Goal: Use online tool/utility: Utilize a website feature to perform a specific function

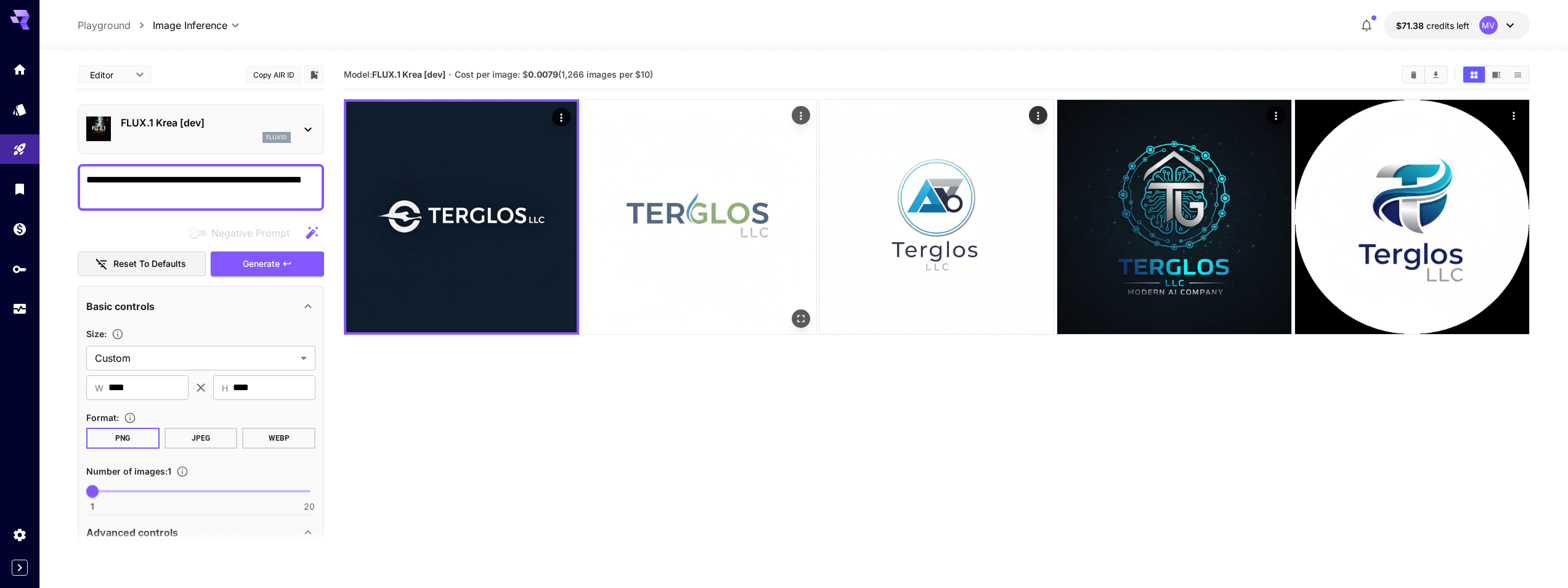
click at [677, 216] on img at bounding box center [699, 217] width 234 height 234
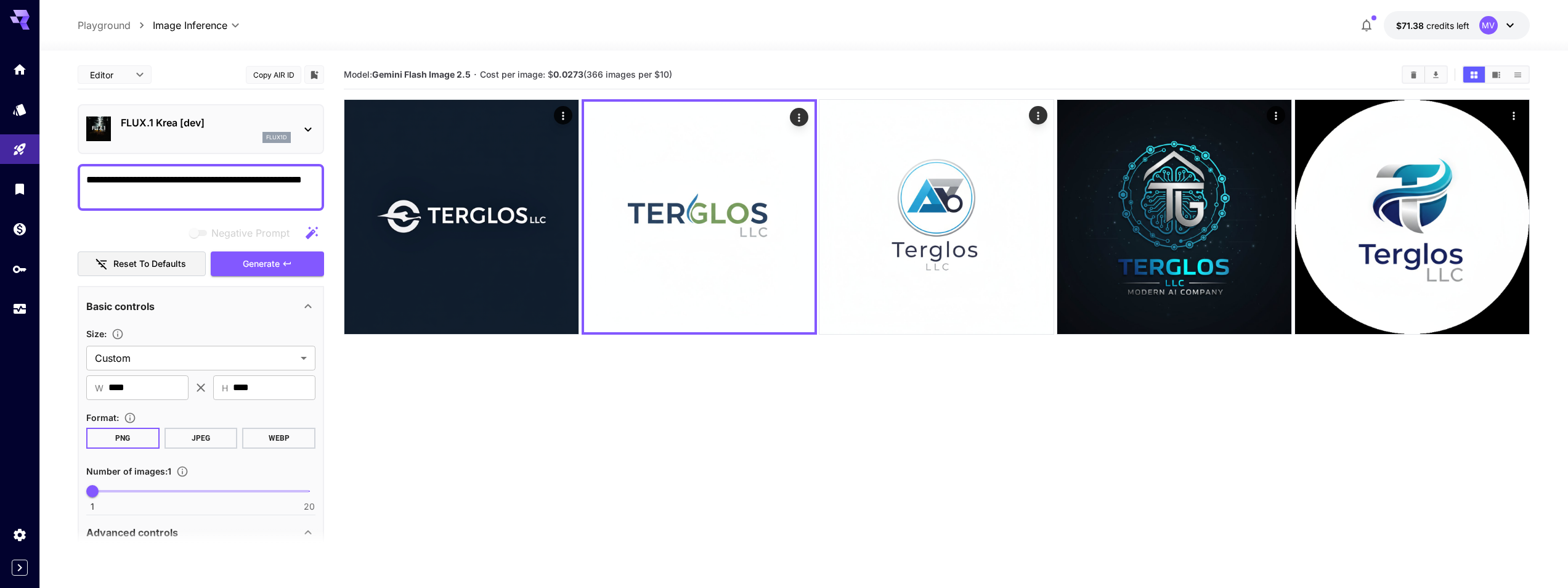
click at [180, 130] on div "FLUX.1 Krea [dev] flux1d" at bounding box center [205, 129] width 170 height 28
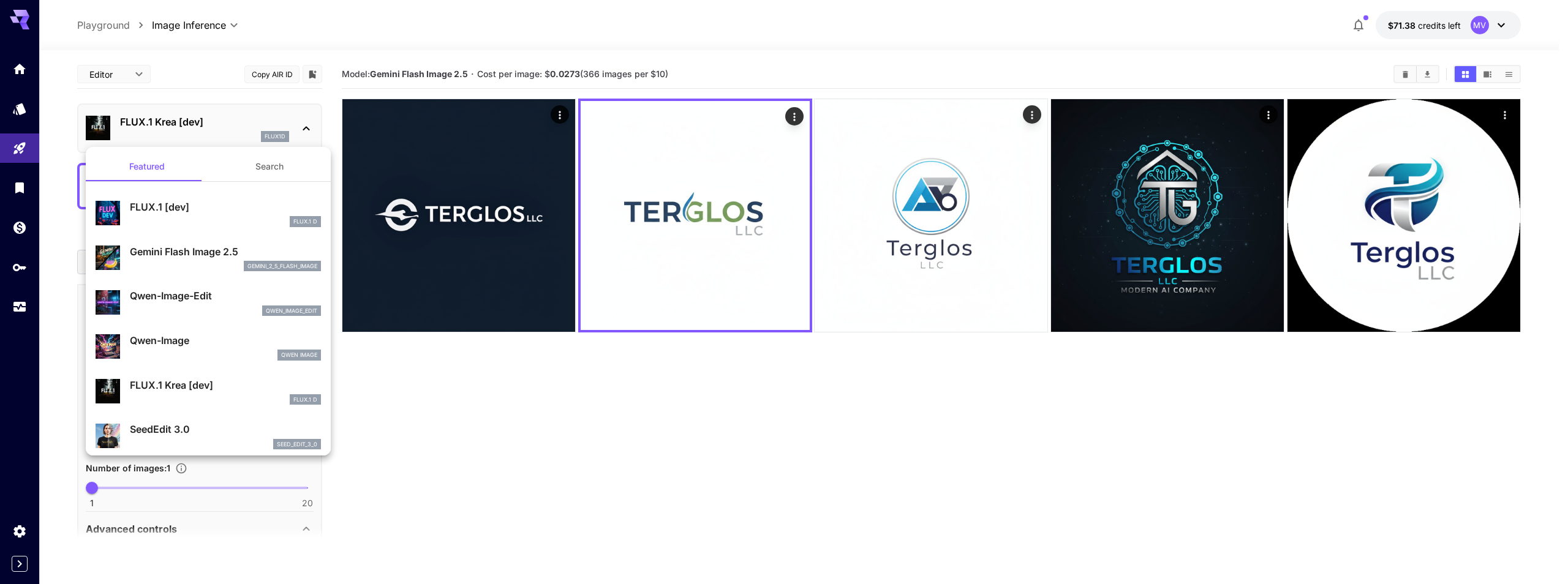
click at [211, 253] on p "Gemini Flash Image 2.5" at bounding box center [225, 252] width 191 height 15
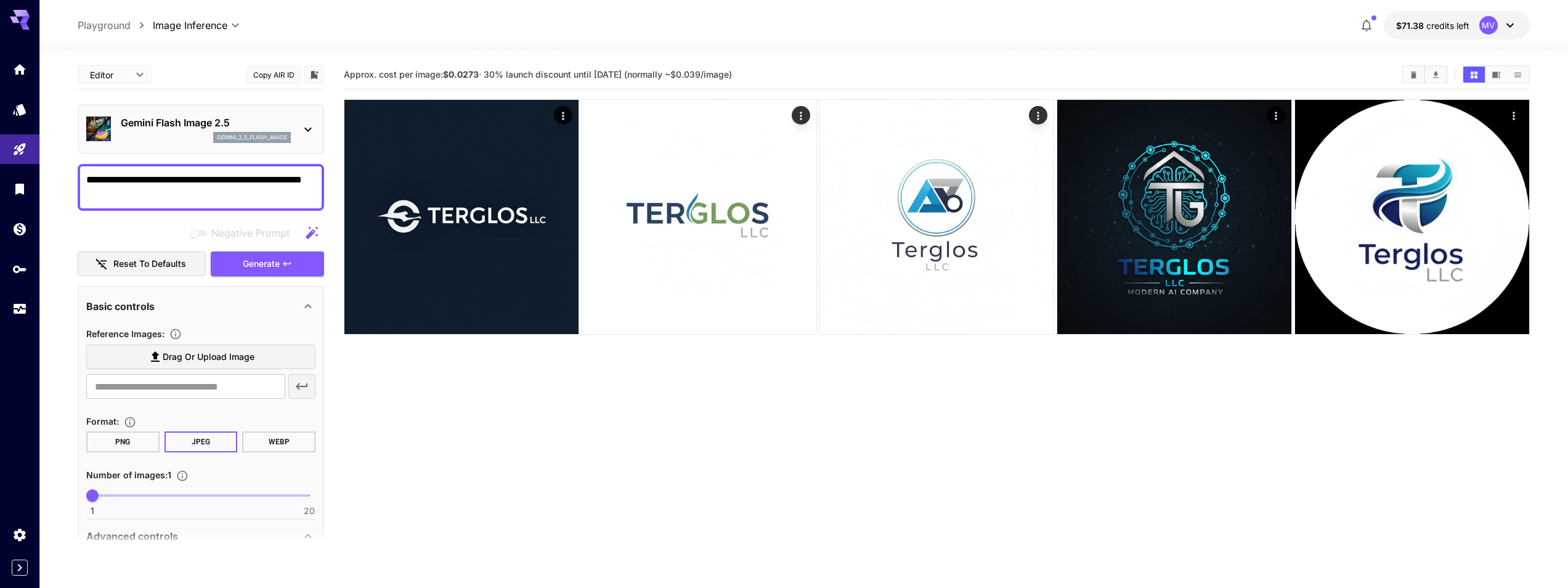
click at [180, 137] on div "gemini_2_5_flash_image" at bounding box center [205, 137] width 170 height 11
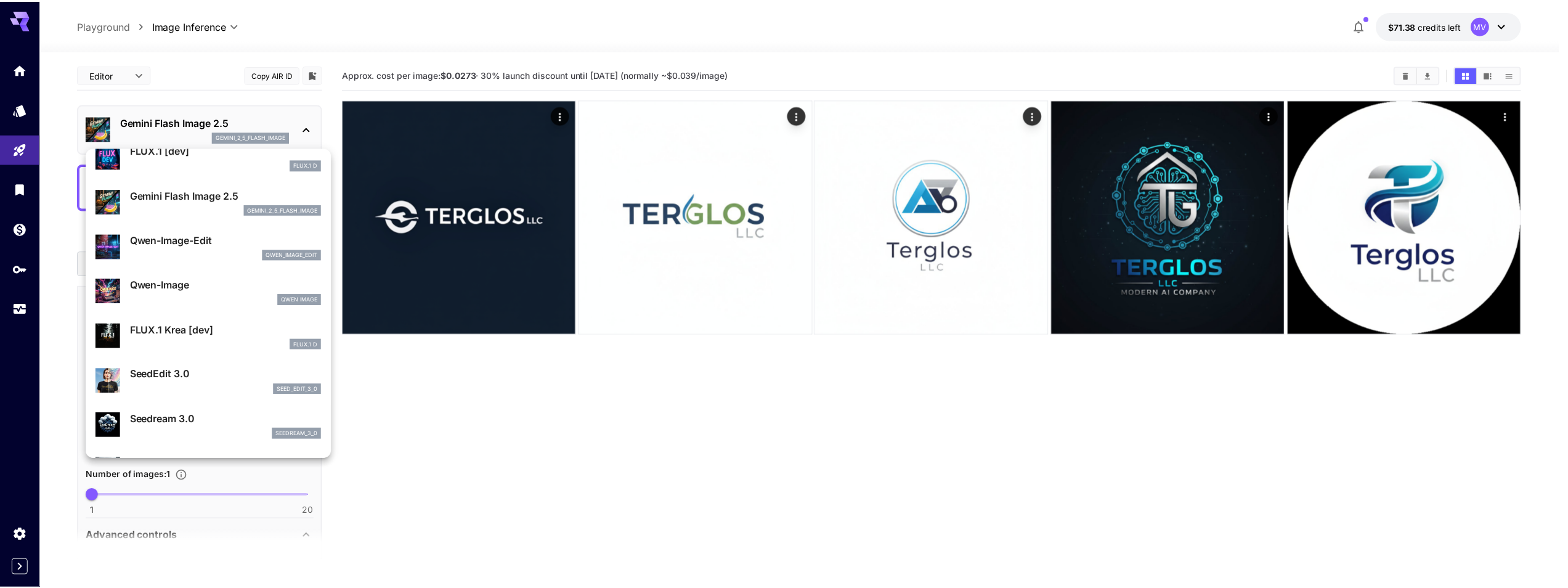
scroll to position [111, 0]
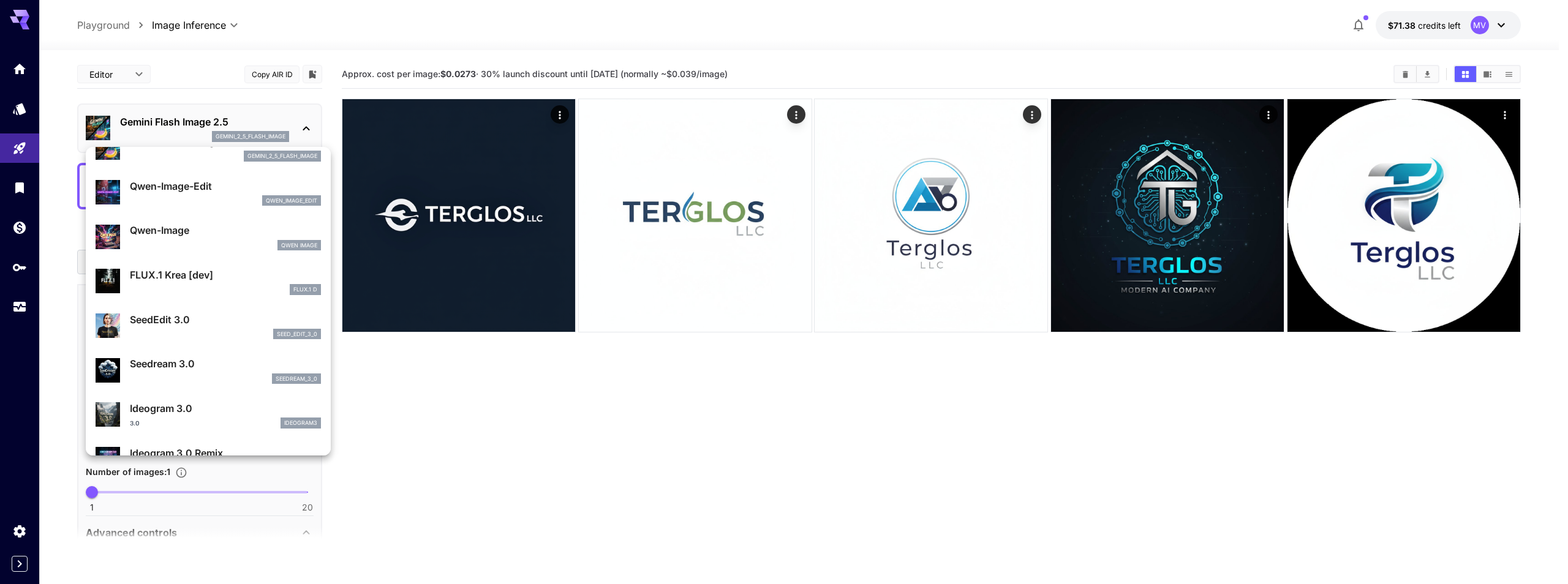
click at [210, 272] on p "FLUX.1 Krea [dev]" at bounding box center [225, 275] width 191 height 15
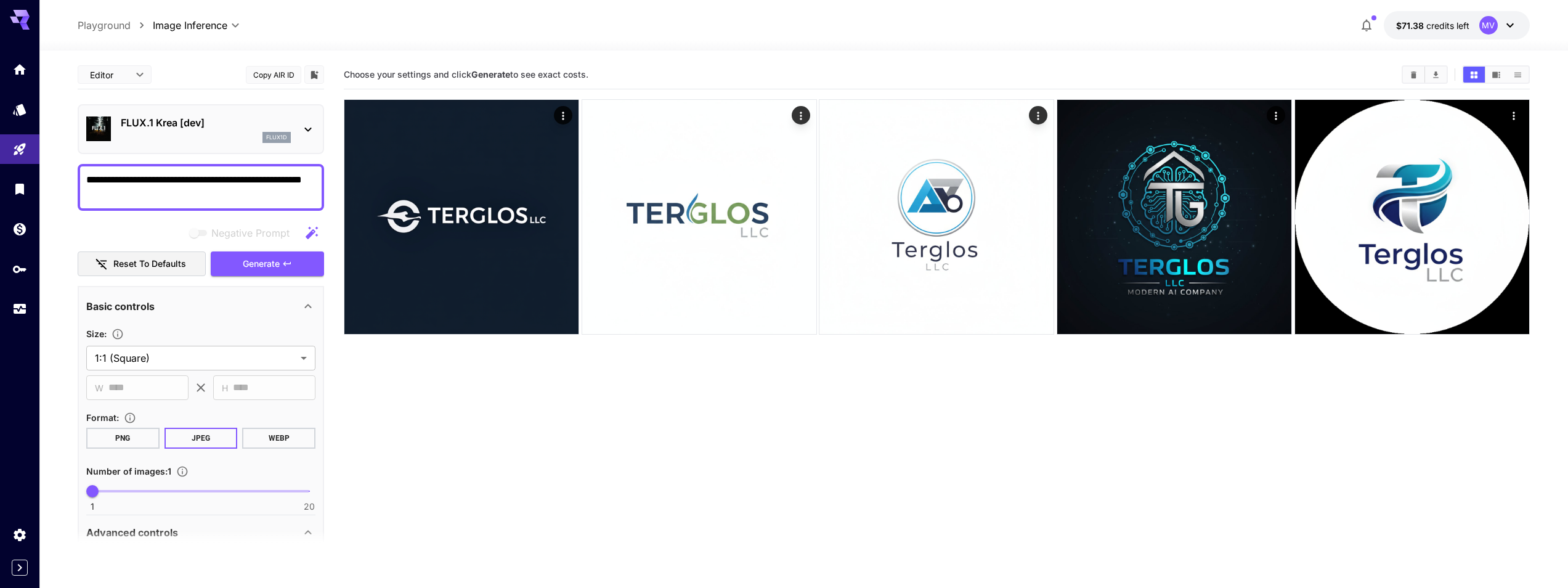
click at [128, 432] on button "PNG" at bounding box center [123, 437] width 74 height 21
click at [249, 256] on span "Generate" at bounding box center [261, 263] width 37 height 15
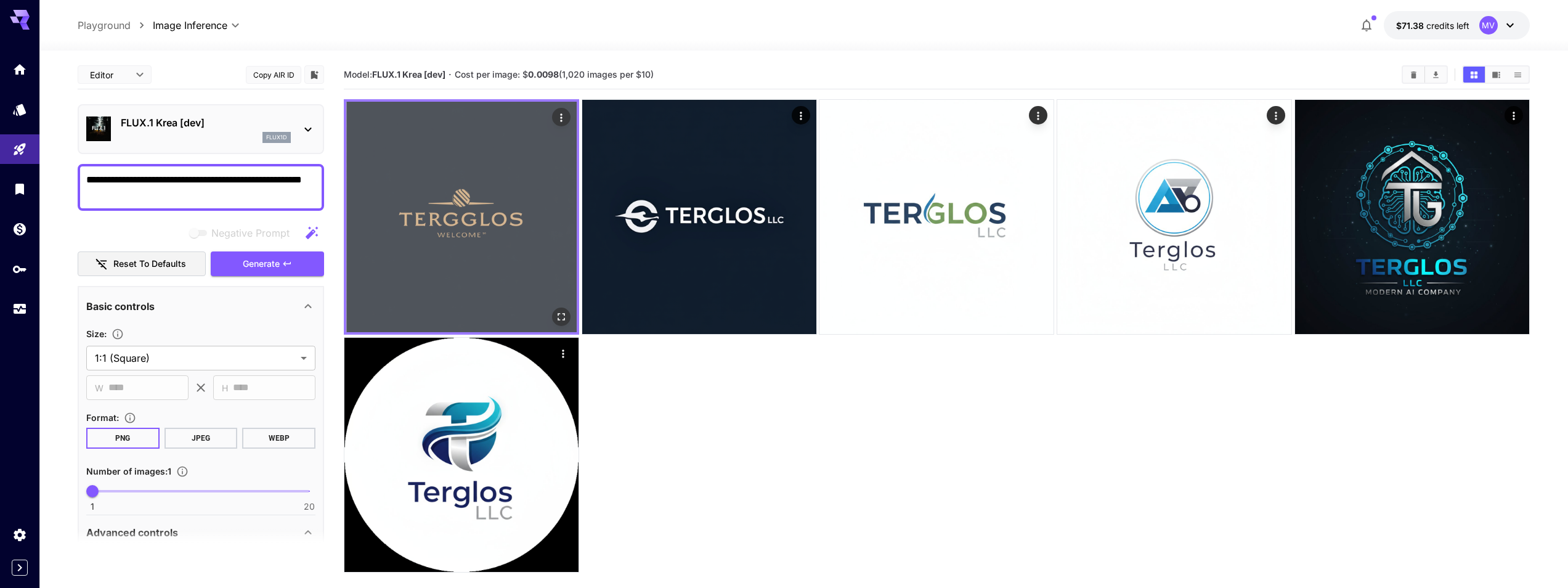
click at [413, 184] on img at bounding box center [461, 217] width 230 height 230
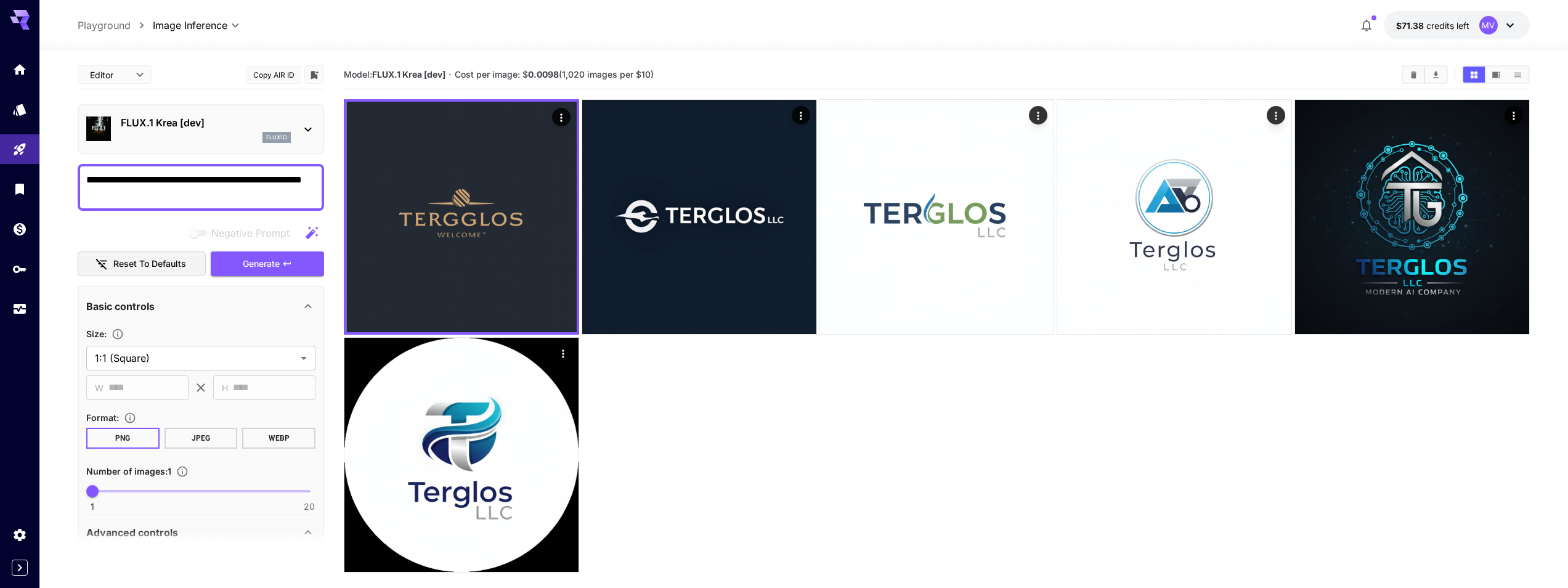
click at [197, 132] on div "flux1d" at bounding box center [205, 137] width 170 height 11
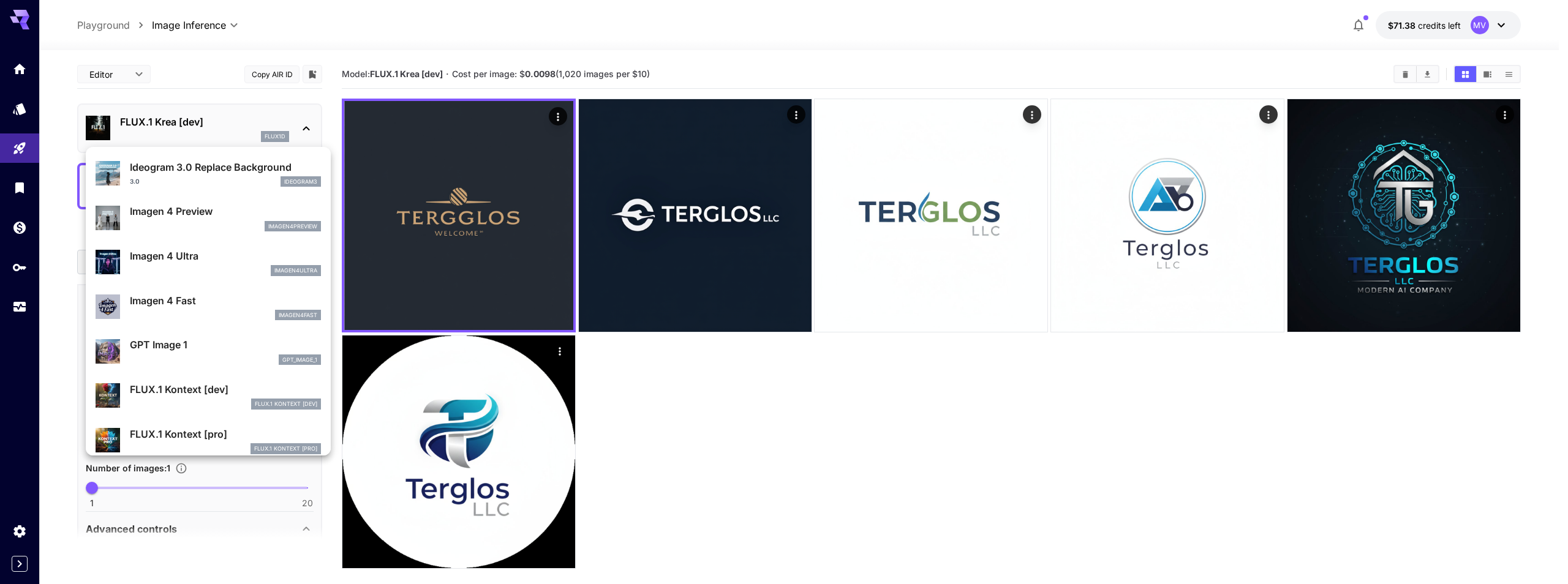
scroll to position [572, 0]
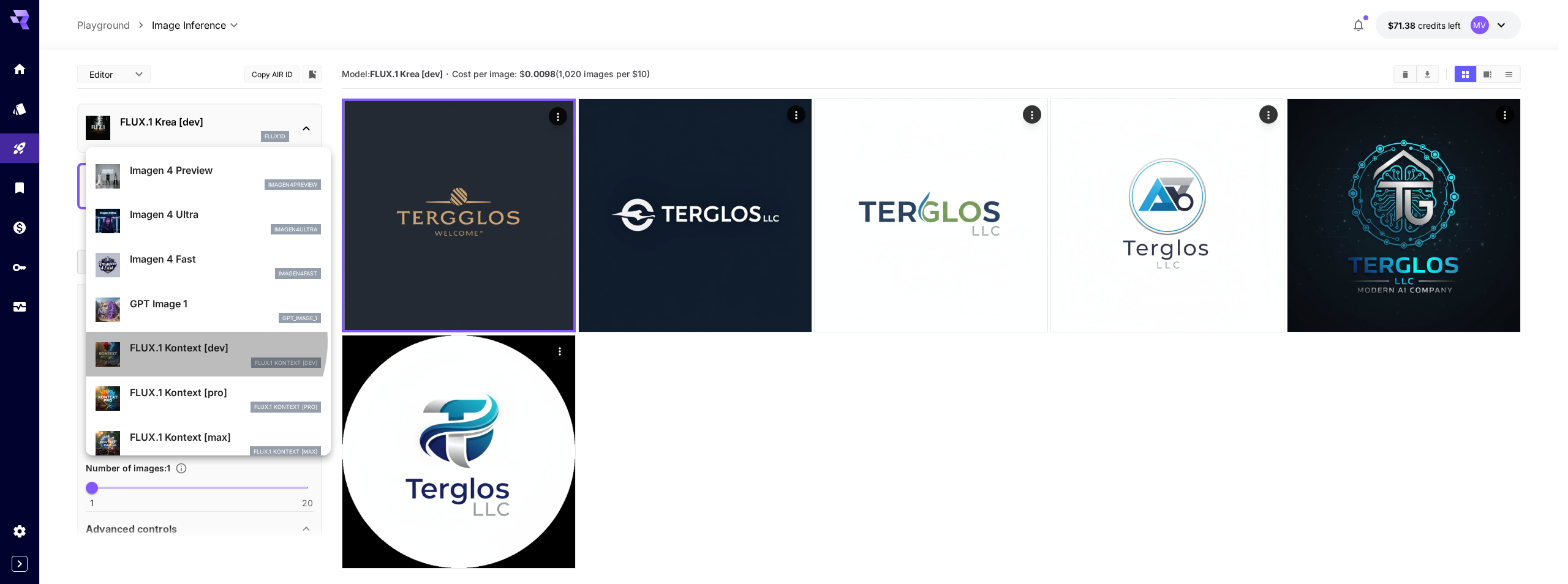
click at [200, 341] on p "FLUX.1 Kontext [dev]" at bounding box center [225, 348] width 191 height 15
type input "****"
type input "***"
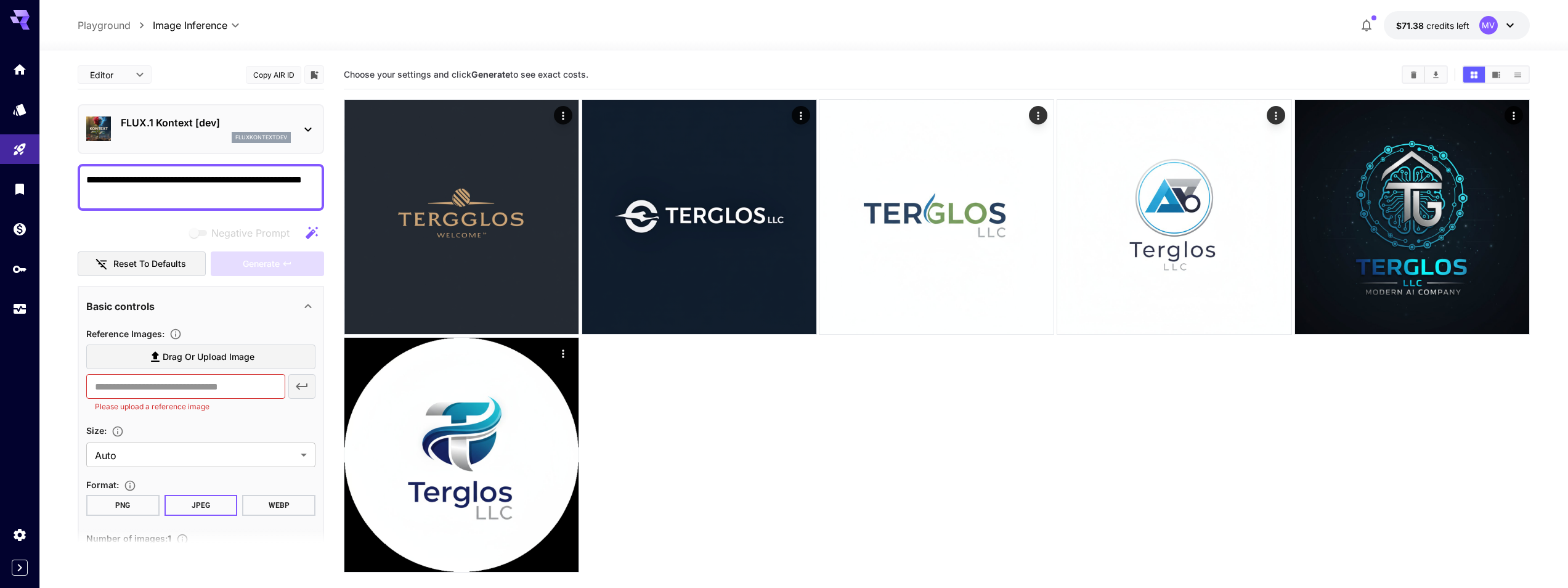
click at [223, 125] on p "FLUX.1 Kontext [dev]" at bounding box center [205, 123] width 170 height 15
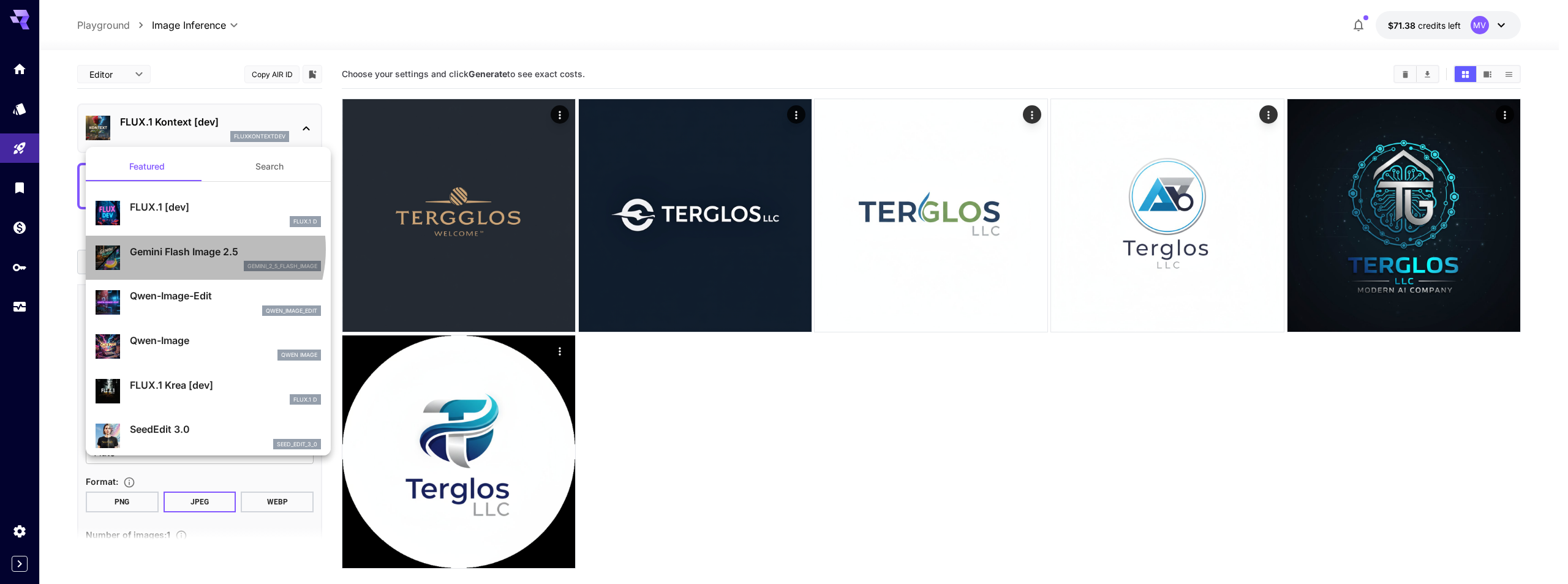
click at [190, 249] on p "Gemini Flash Image 2.5" at bounding box center [225, 252] width 191 height 15
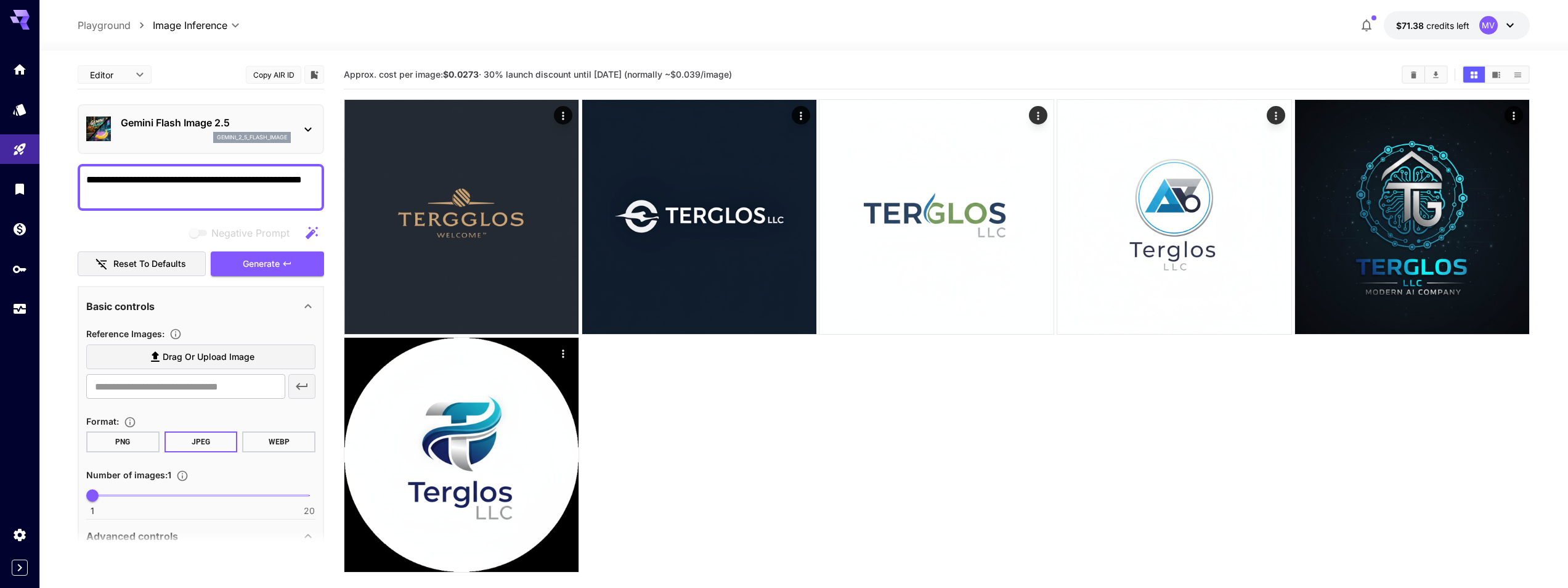
click at [234, 123] on p "Gemini Flash Image 2.5" at bounding box center [205, 123] width 170 height 15
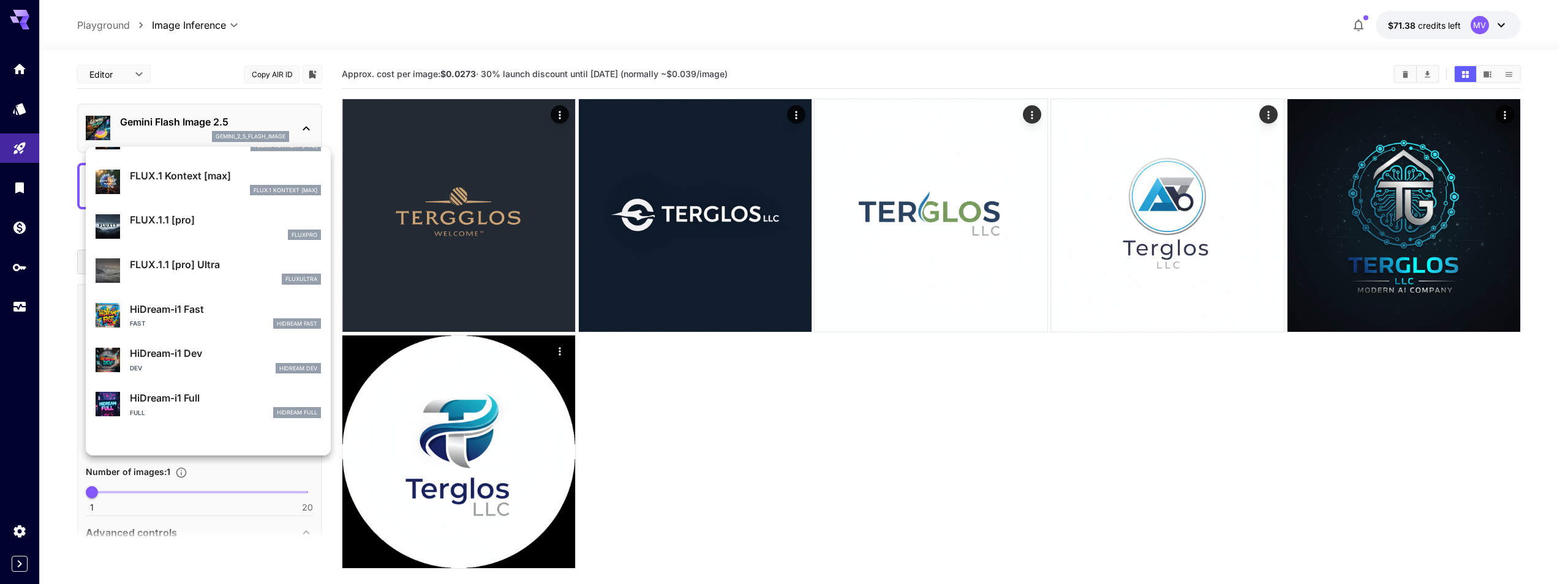
scroll to position [725, 0]
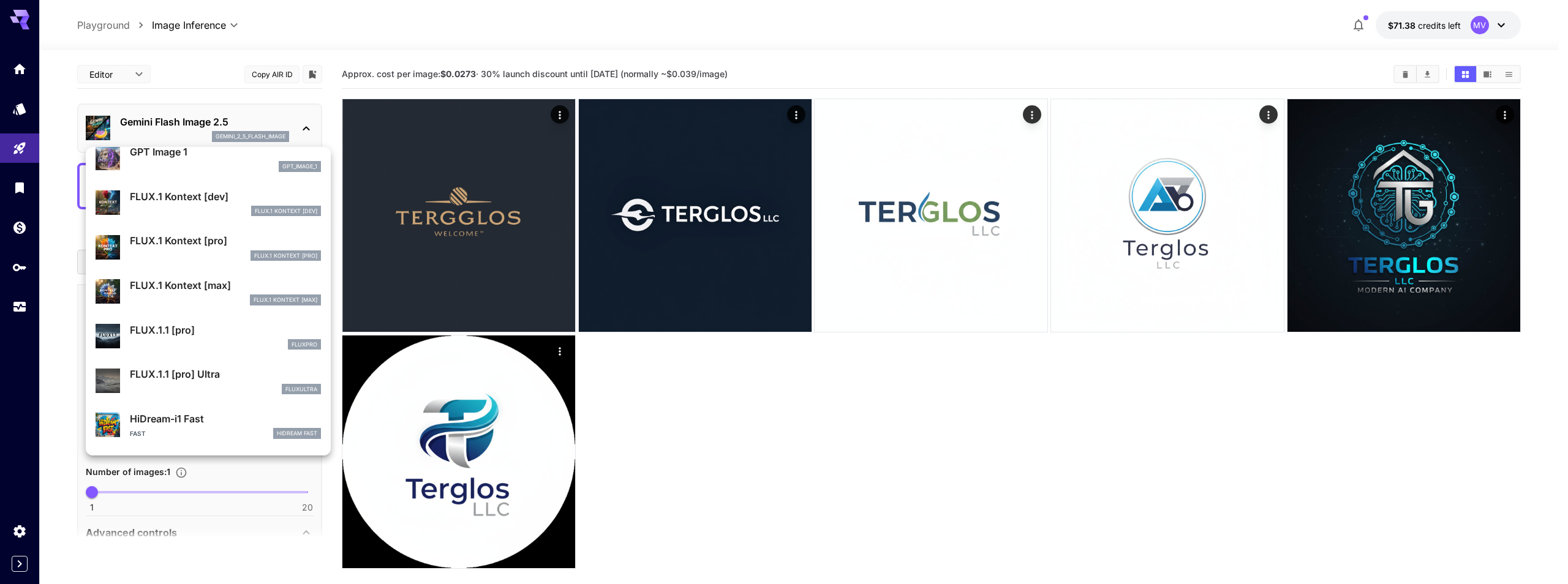
click at [206, 202] on p "FLUX.1 Kontext [dev]" at bounding box center [225, 197] width 191 height 15
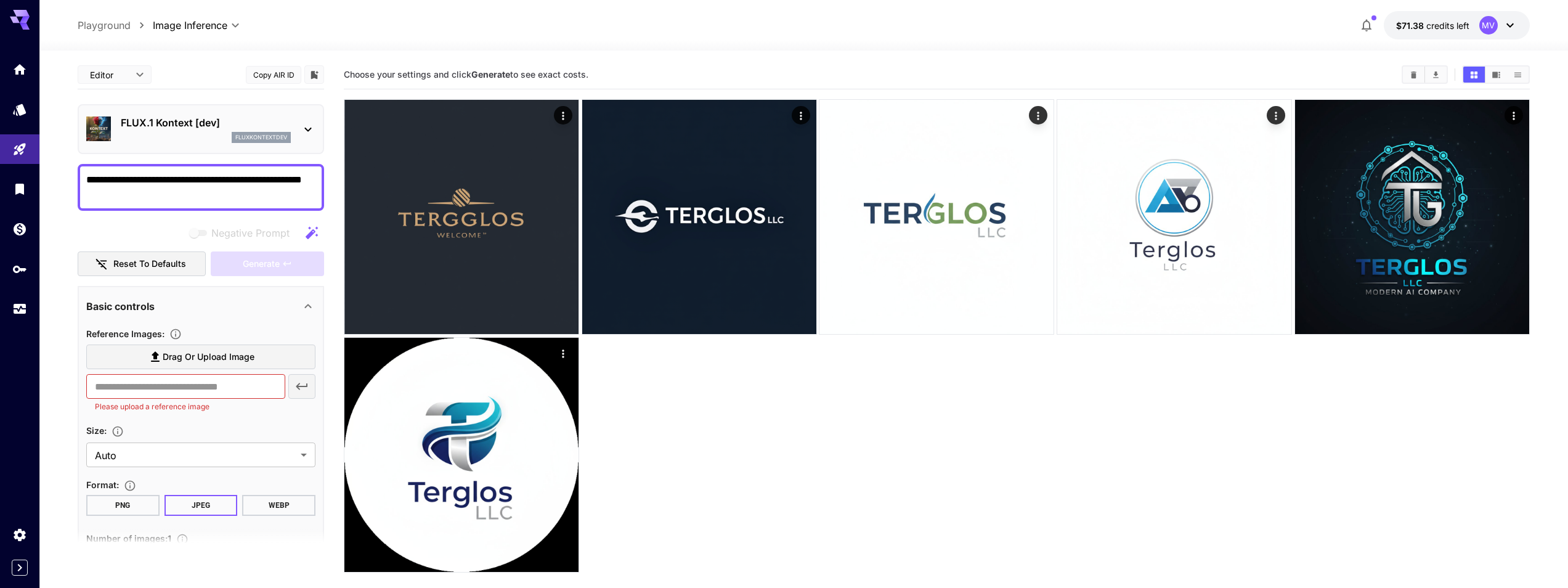
click at [170, 129] on p "FLUX.1 Kontext [dev]" at bounding box center [205, 123] width 170 height 15
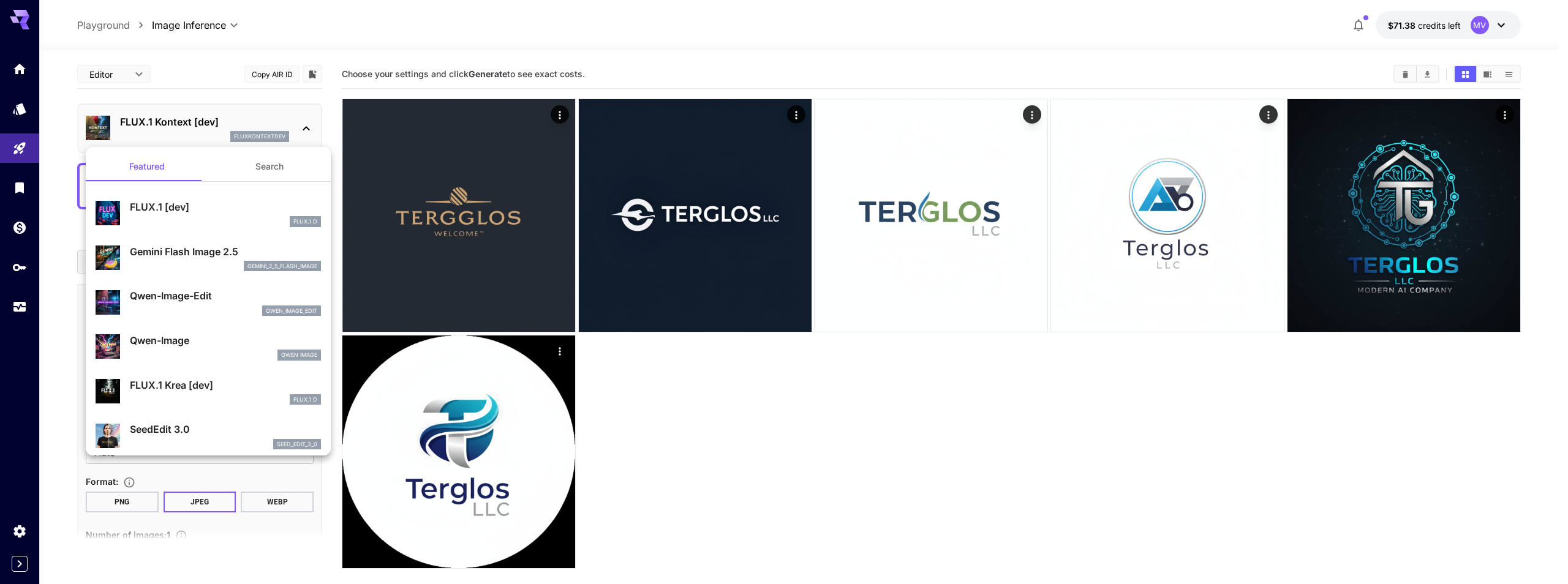
scroll to position [110, 0]
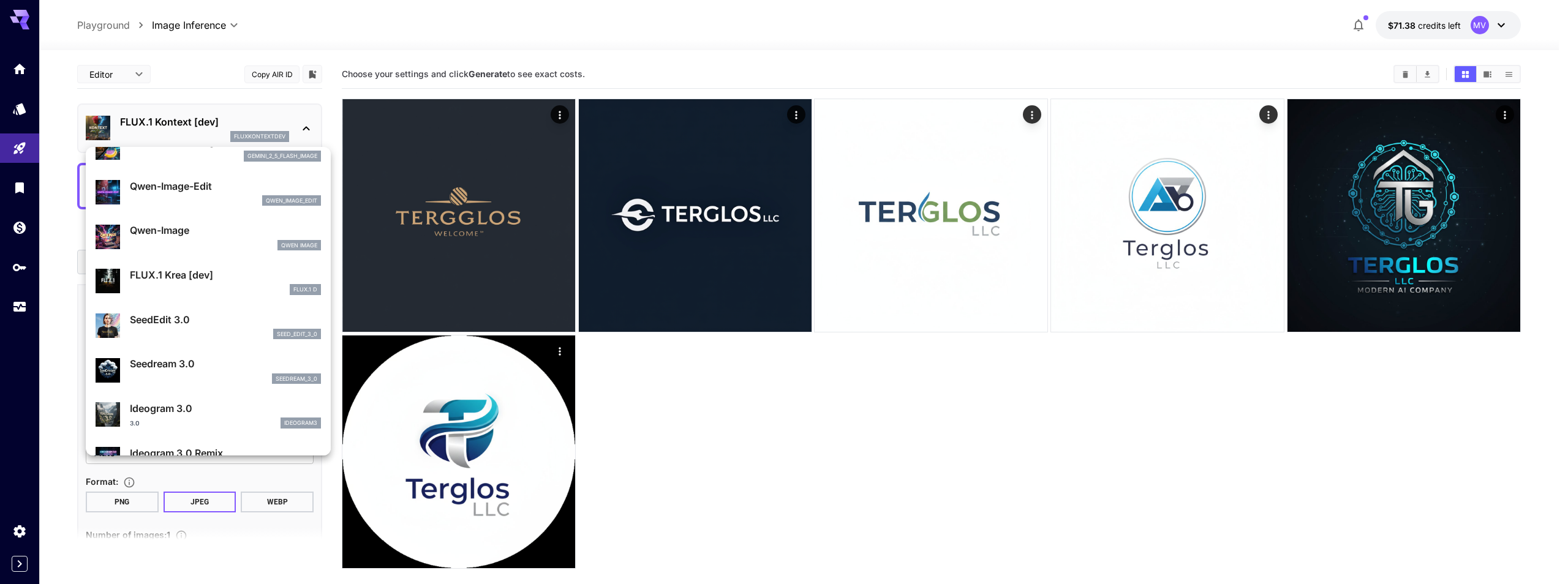
click at [229, 238] on div "Qwen-Image Qwen Image" at bounding box center [225, 236] width 191 height 27
type input "**********"
type input "**"
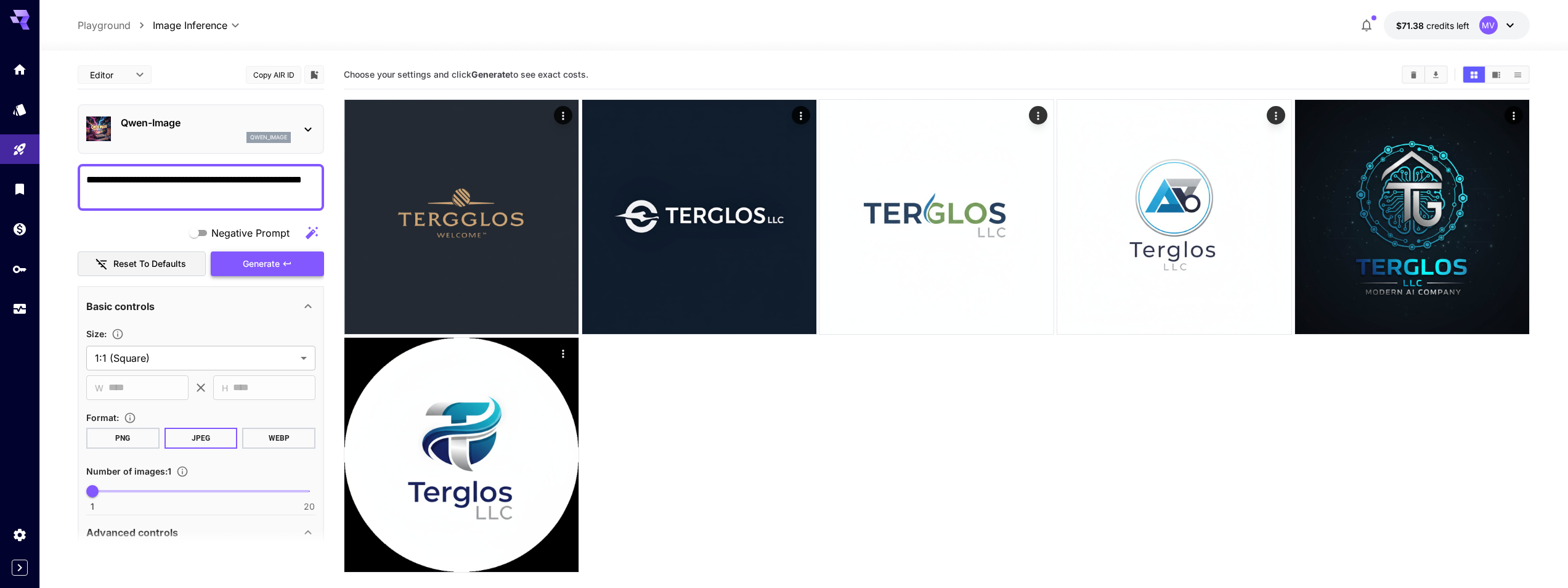
click at [240, 261] on button "Generate" at bounding box center [268, 264] width 114 height 25
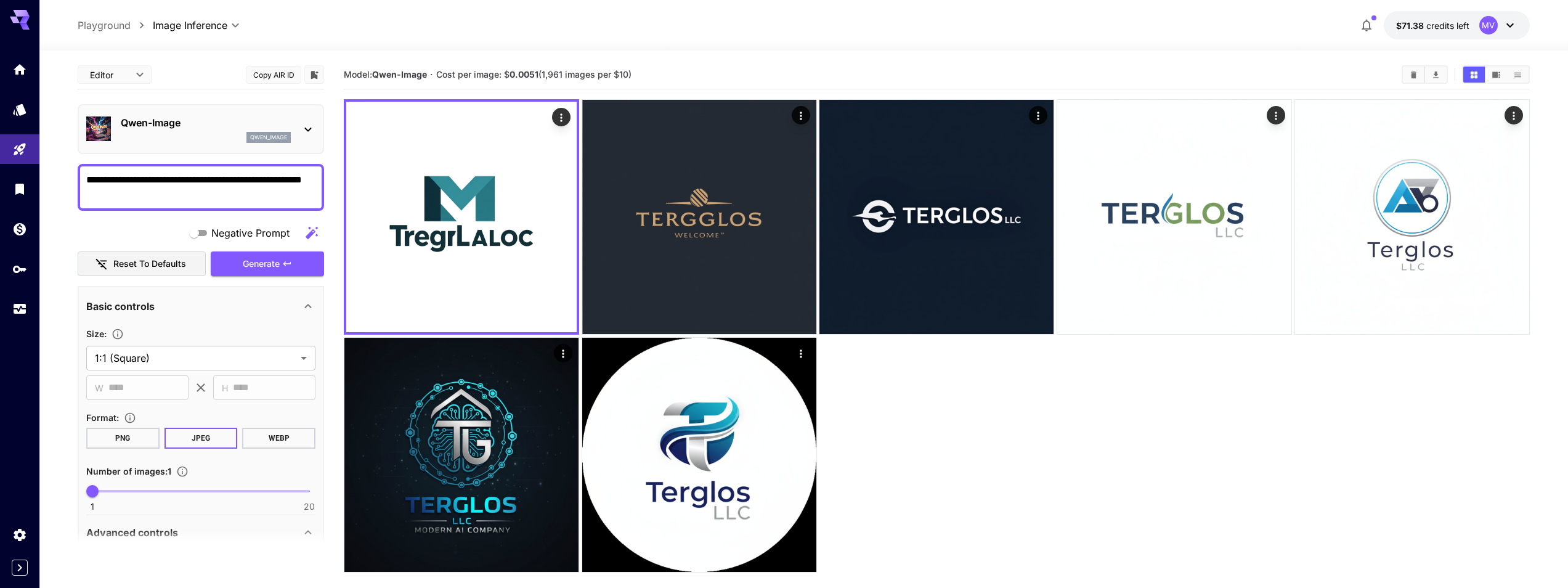
click at [178, 121] on p "Qwen-Image" at bounding box center [205, 123] width 170 height 15
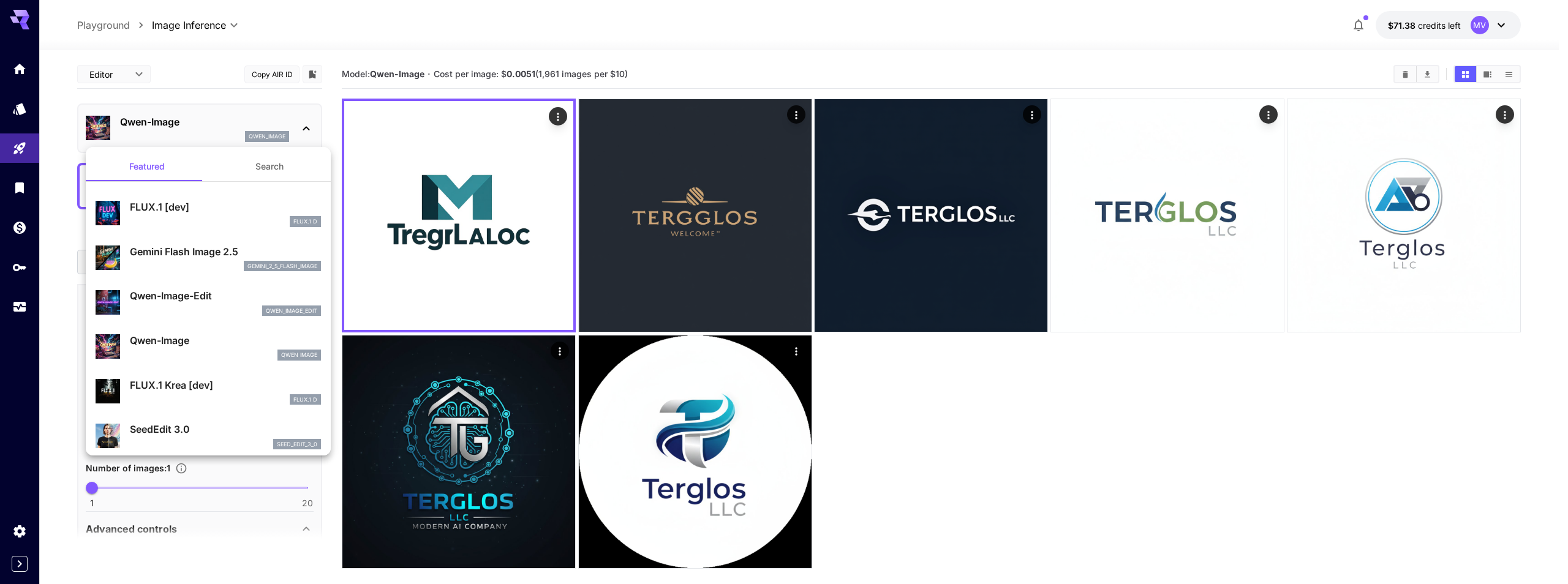
scroll to position [110, 0]
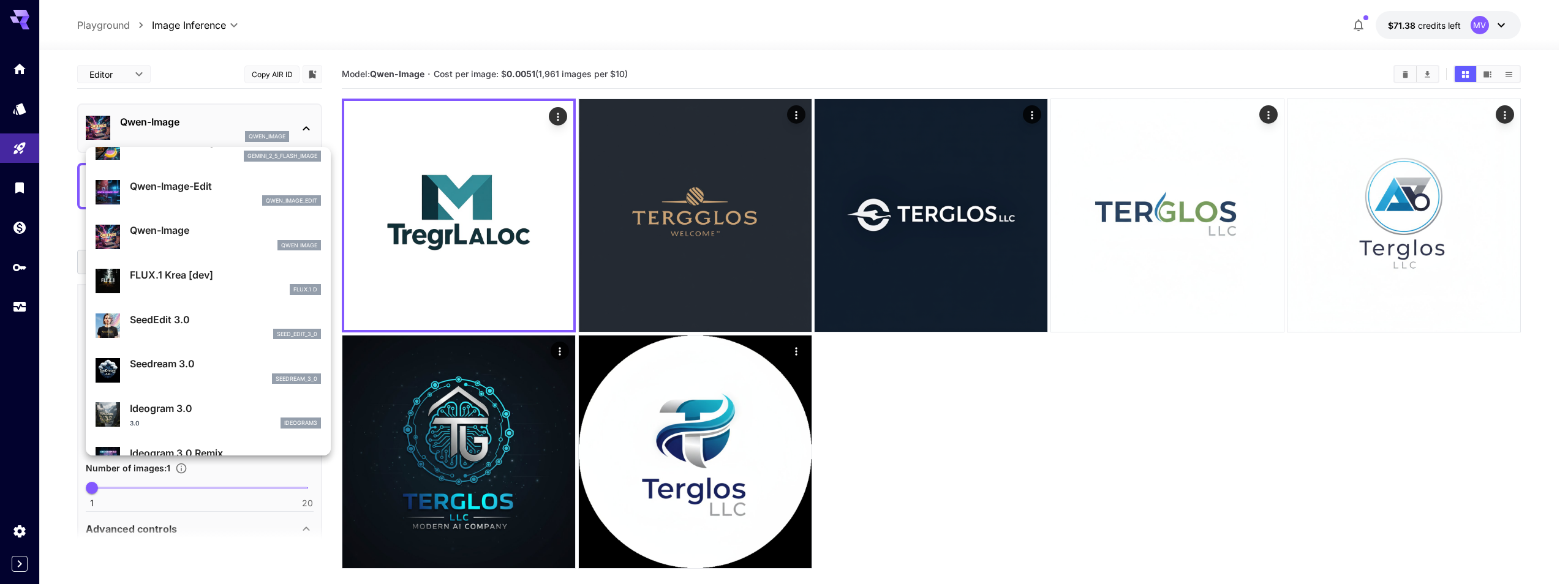
click at [200, 326] on div "SeedEdit 3.0 seed_edit_3_0" at bounding box center [225, 326] width 191 height 27
type input "***"
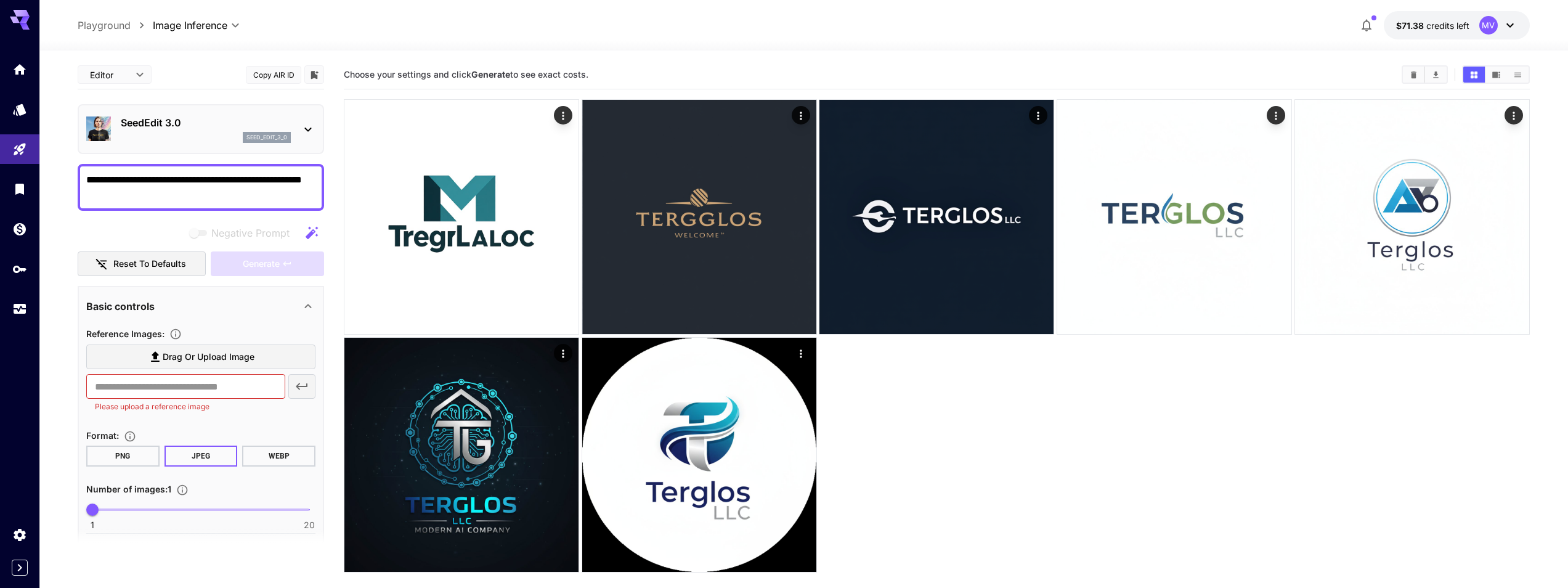
click at [221, 130] on p "SeedEdit 3.0" at bounding box center [205, 123] width 170 height 15
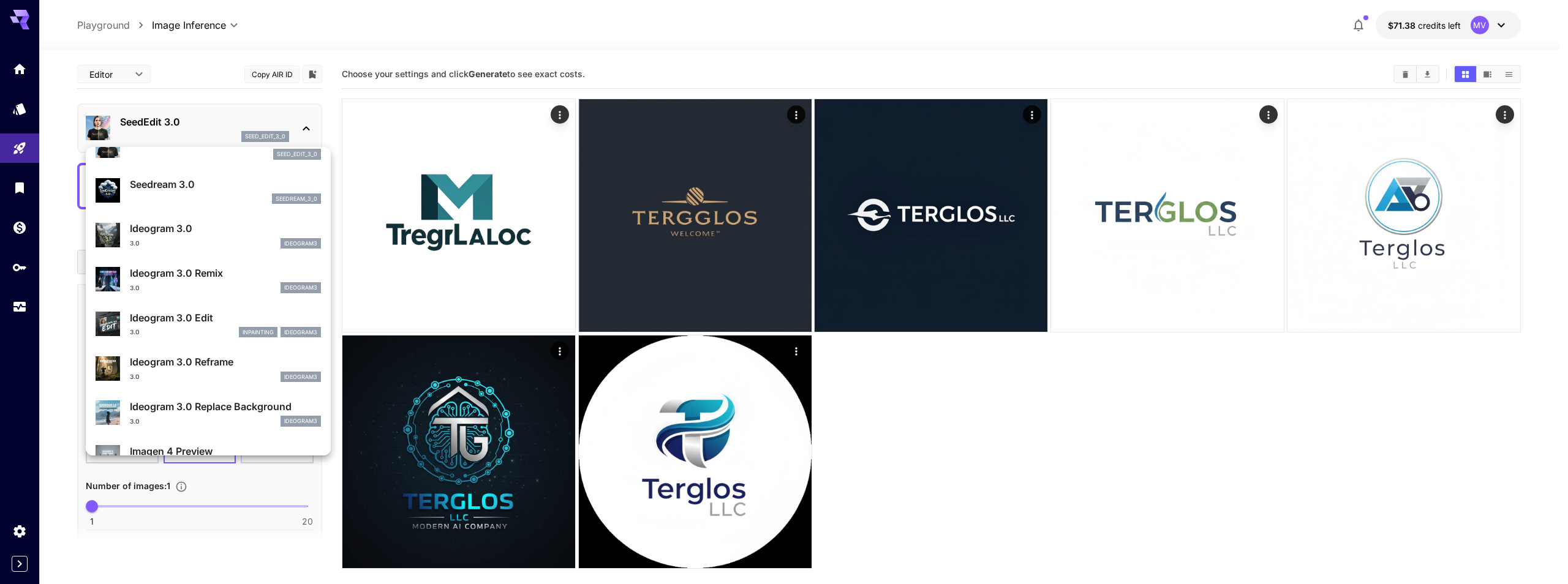
scroll to position [331, 0]
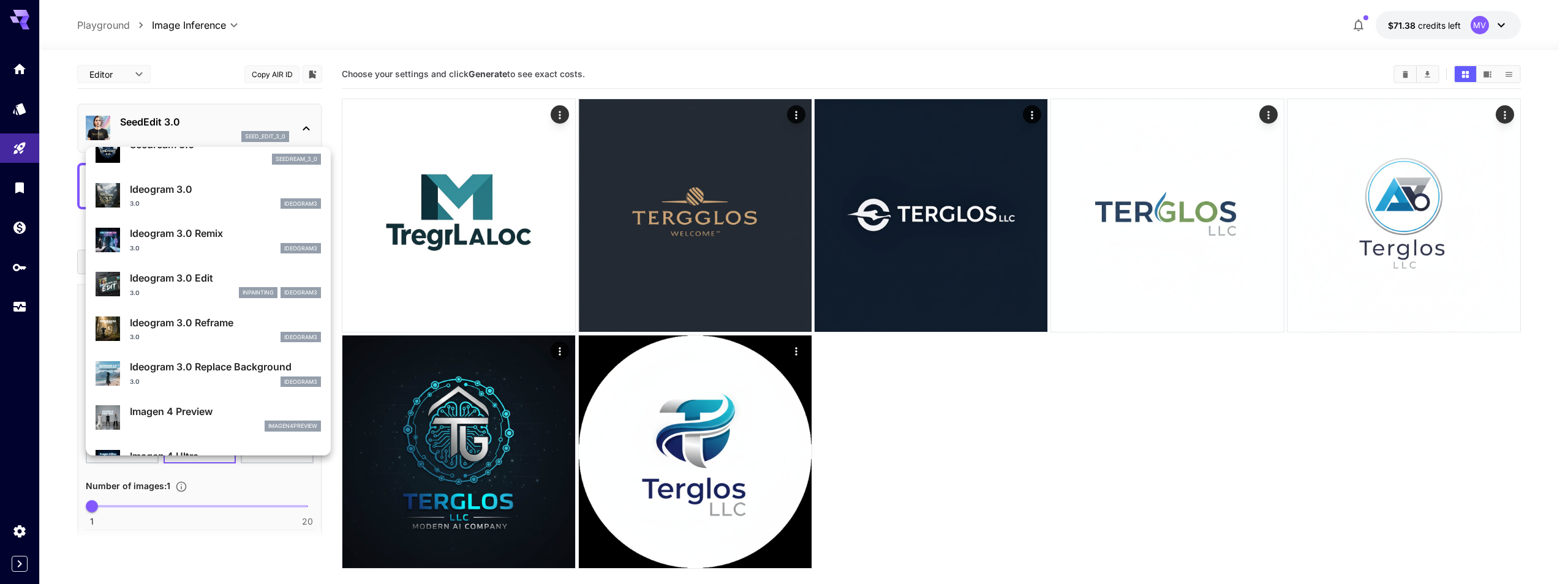
click at [204, 247] on div "3.0 ideogram3" at bounding box center [225, 248] width 191 height 11
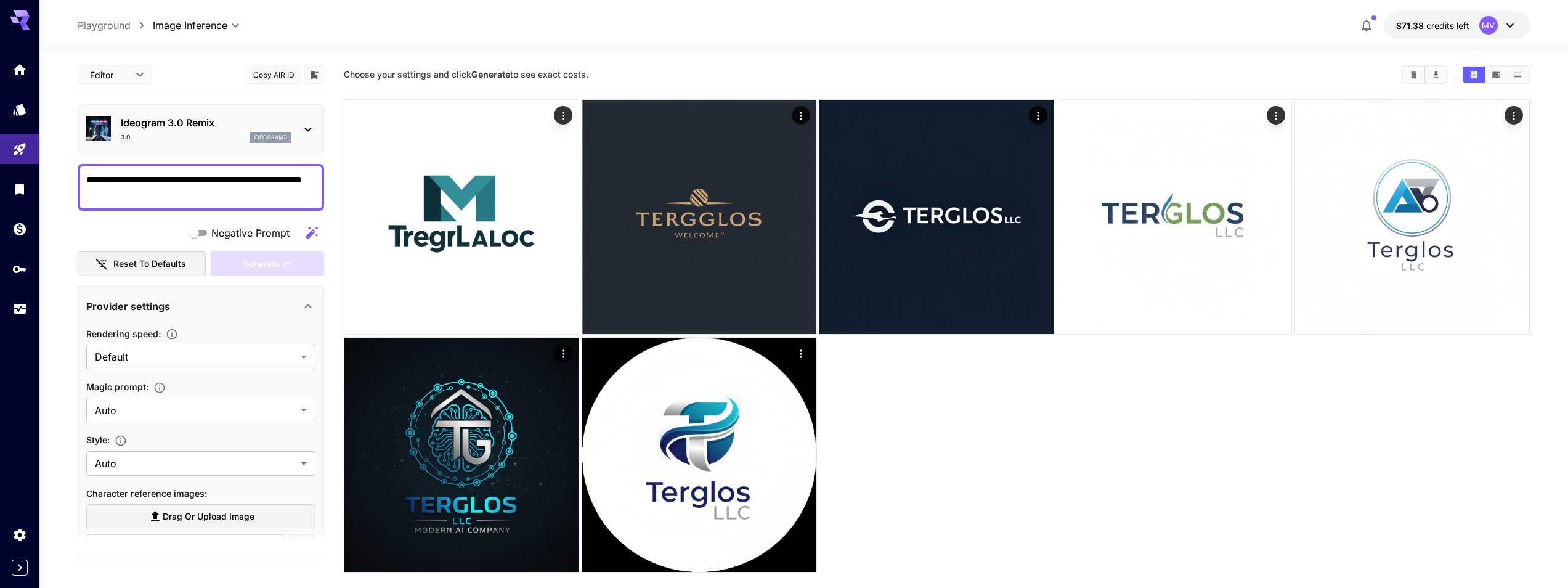
click at [213, 130] on div "Ideogram 3.0 Remix 3.0 ideogram3" at bounding box center [205, 129] width 170 height 28
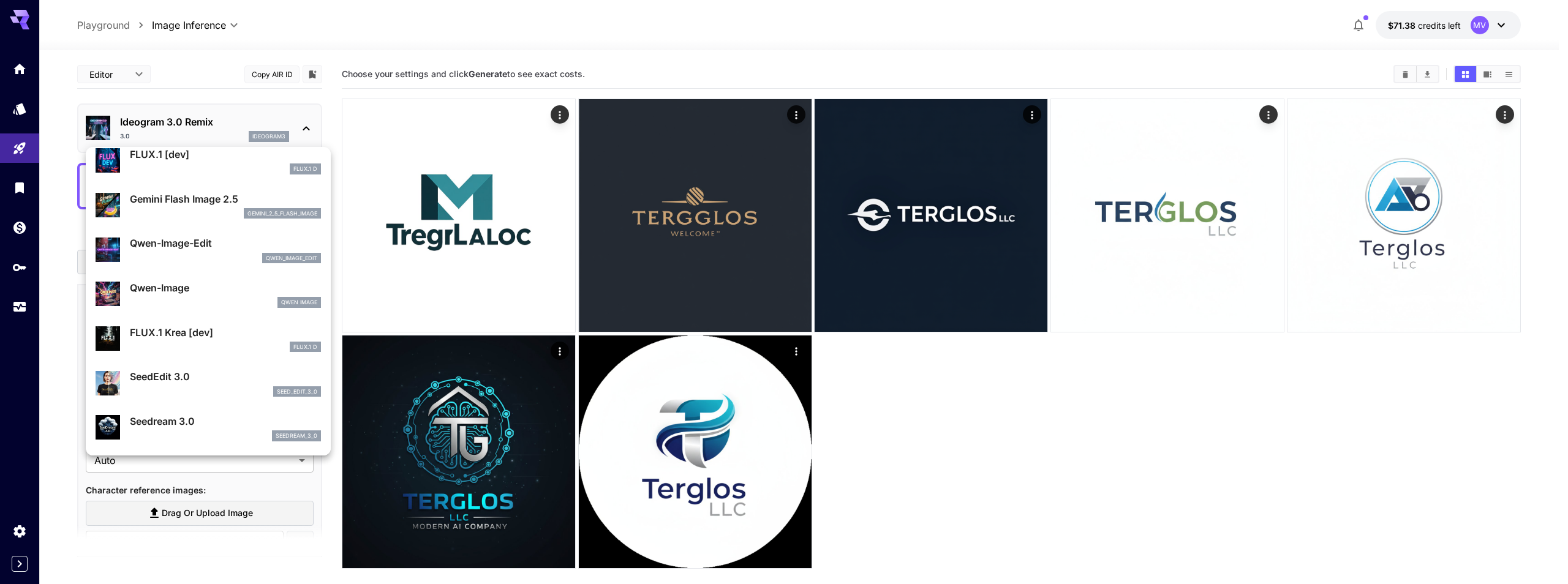
scroll to position [110, 0]
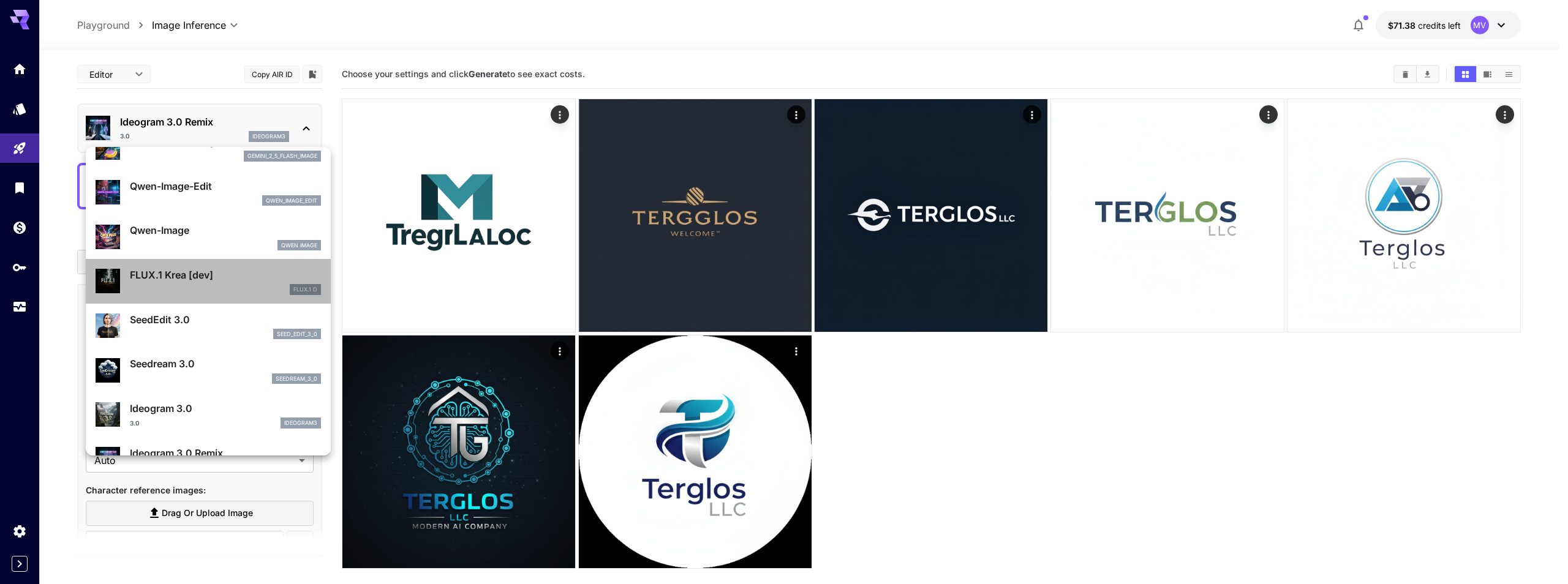
click at [221, 271] on p "FLUX.1 Krea [dev]" at bounding box center [225, 275] width 191 height 15
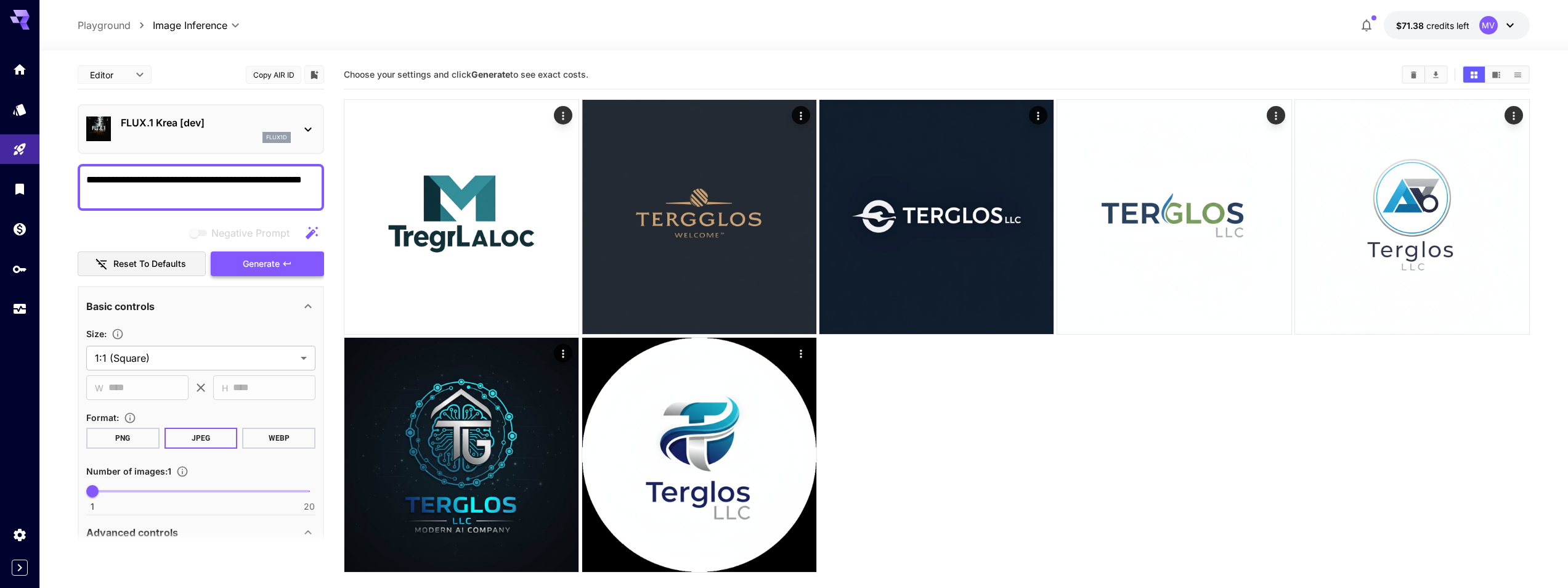
click at [258, 263] on span "Generate" at bounding box center [261, 263] width 37 height 15
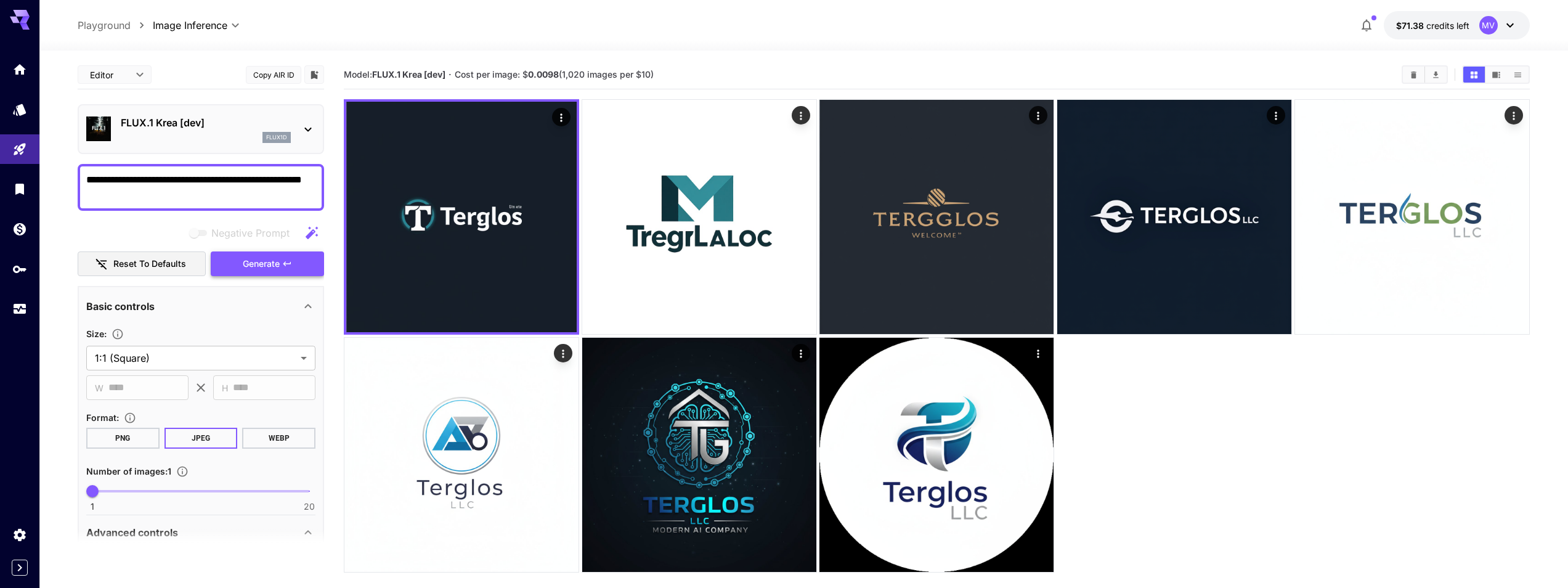
click at [256, 269] on span "Generate" at bounding box center [261, 263] width 37 height 15
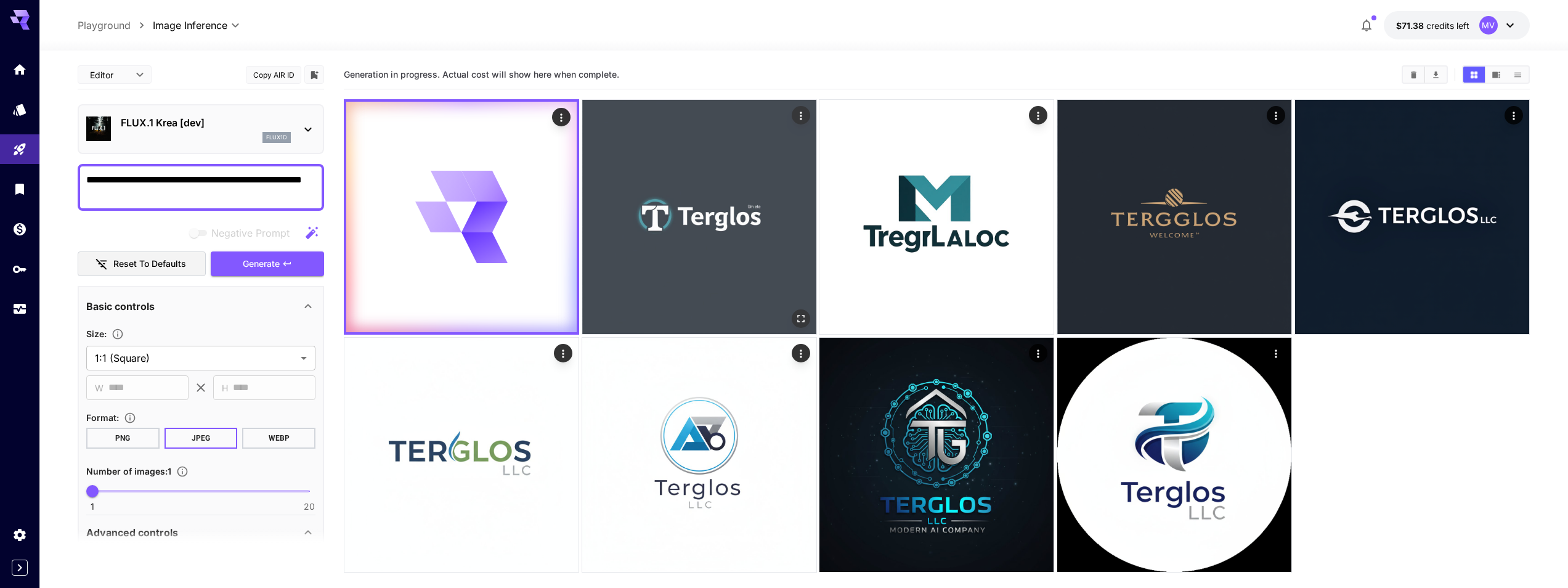
click at [717, 235] on img at bounding box center [699, 217] width 234 height 234
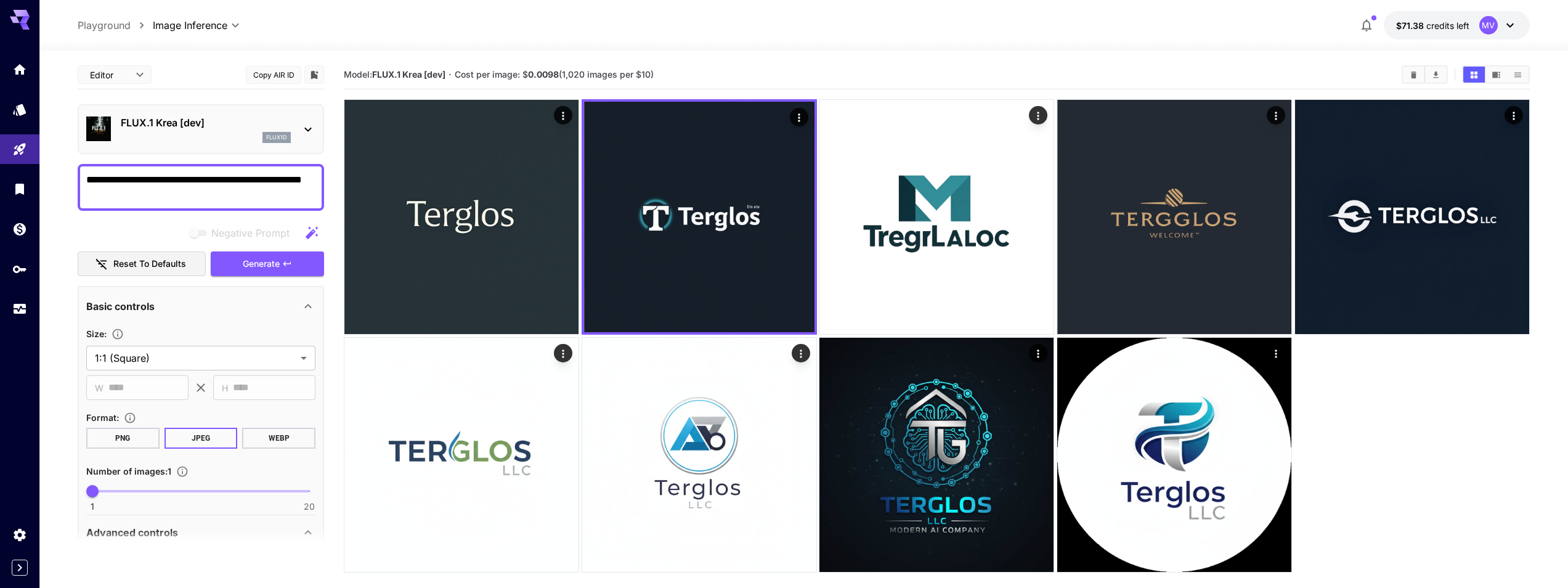
click at [172, 127] on p "FLUX.1 Krea [dev]" at bounding box center [205, 123] width 170 height 15
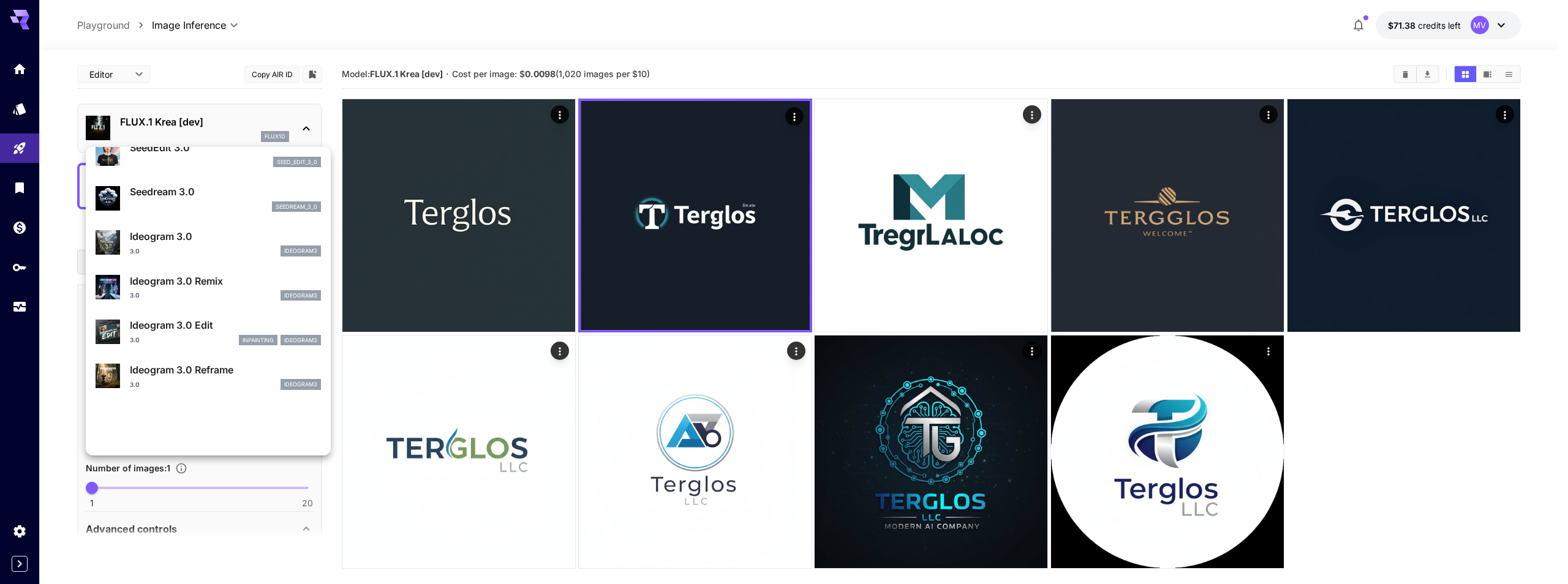
scroll to position [440, 0]
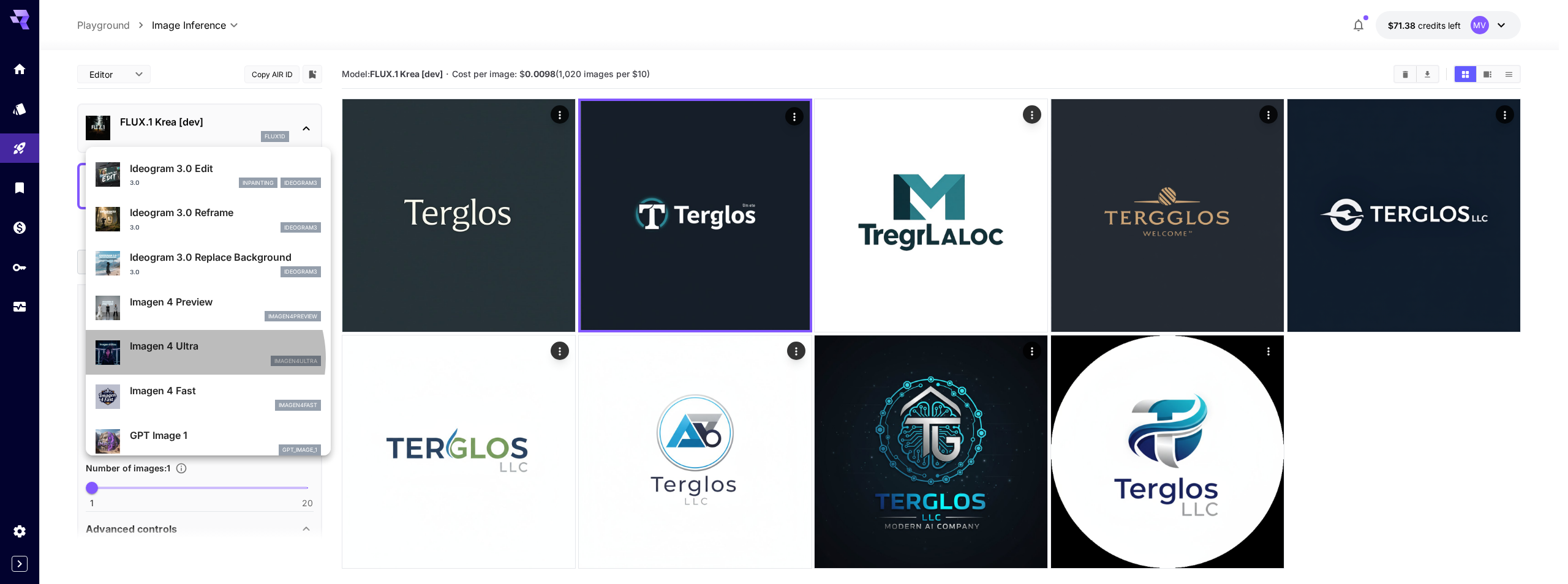
click at [203, 358] on div "imagen4ultra" at bounding box center [225, 361] width 191 height 11
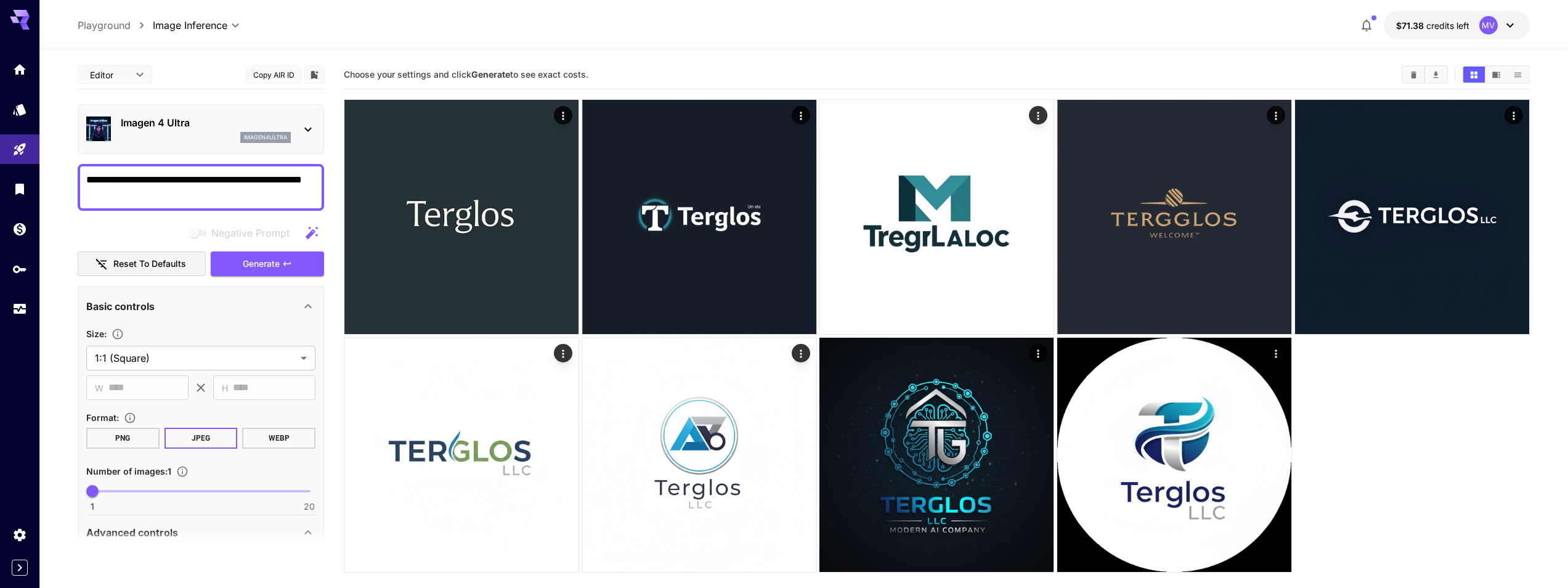
click at [140, 127] on p "Imagen 4 Ultra" at bounding box center [205, 123] width 170 height 15
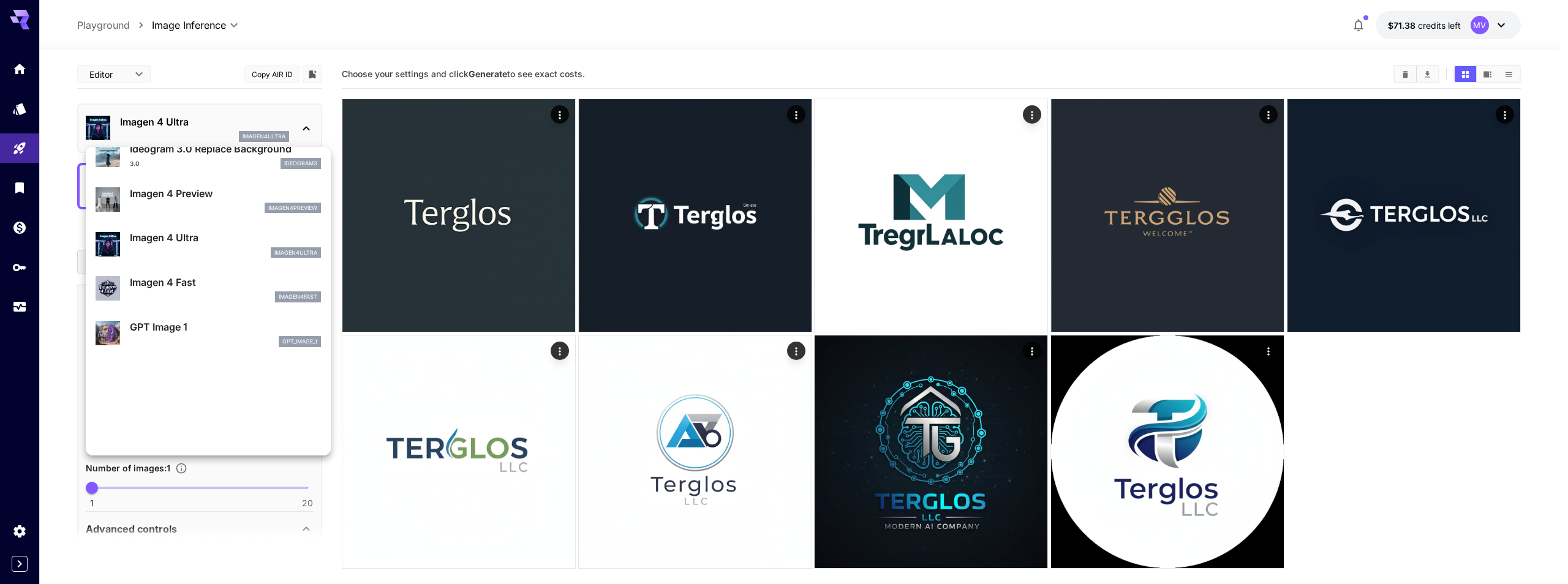
scroll to position [551, 0]
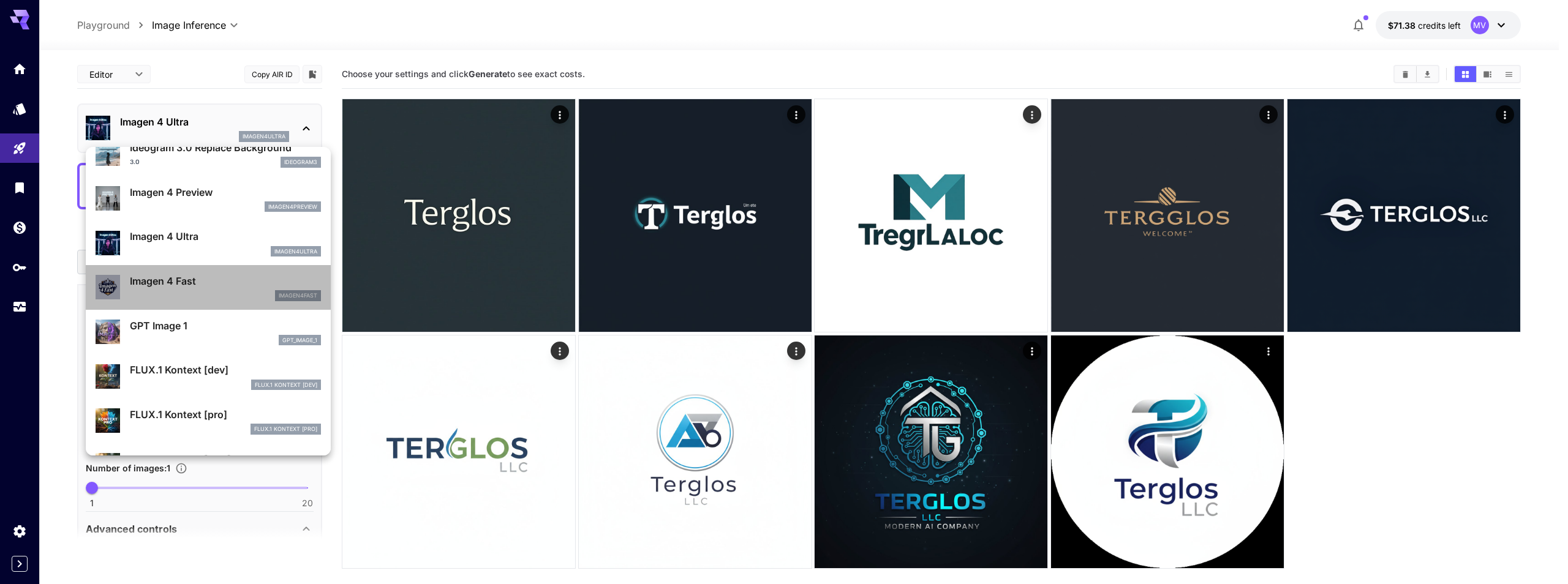
click at [215, 284] on p "Imagen 4 Fast" at bounding box center [225, 281] width 191 height 15
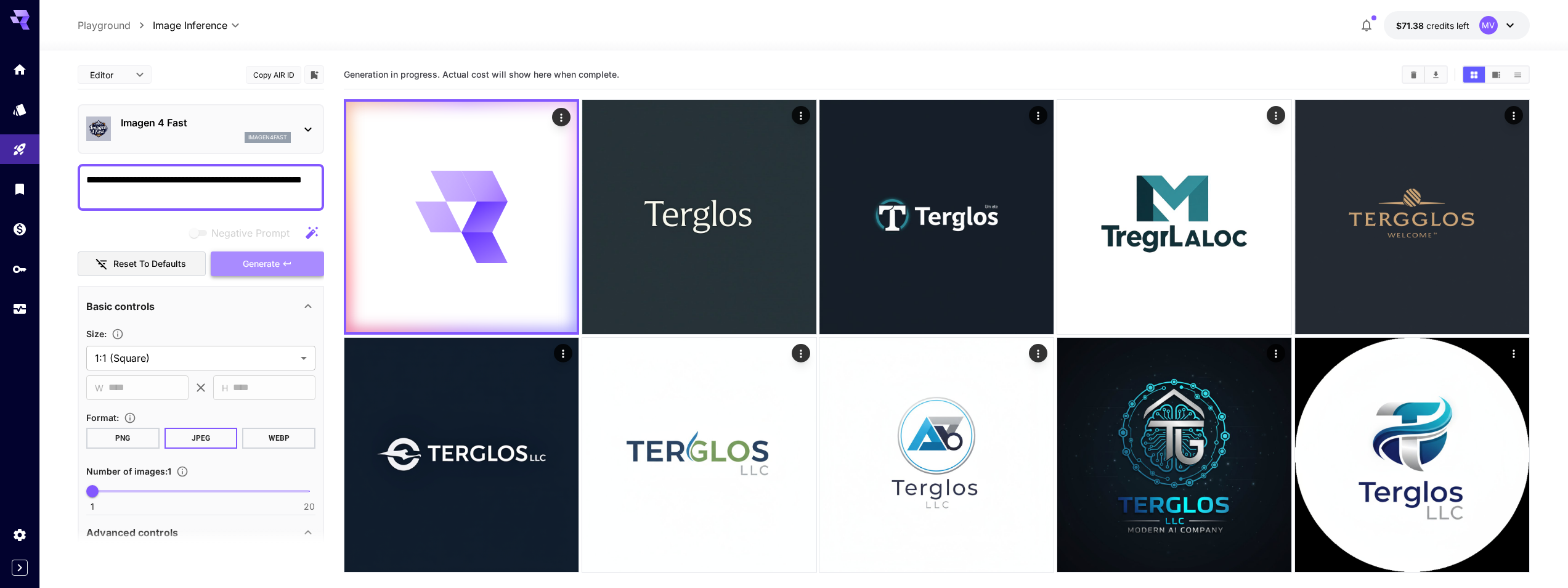
click at [274, 262] on span "Generate" at bounding box center [261, 263] width 37 height 15
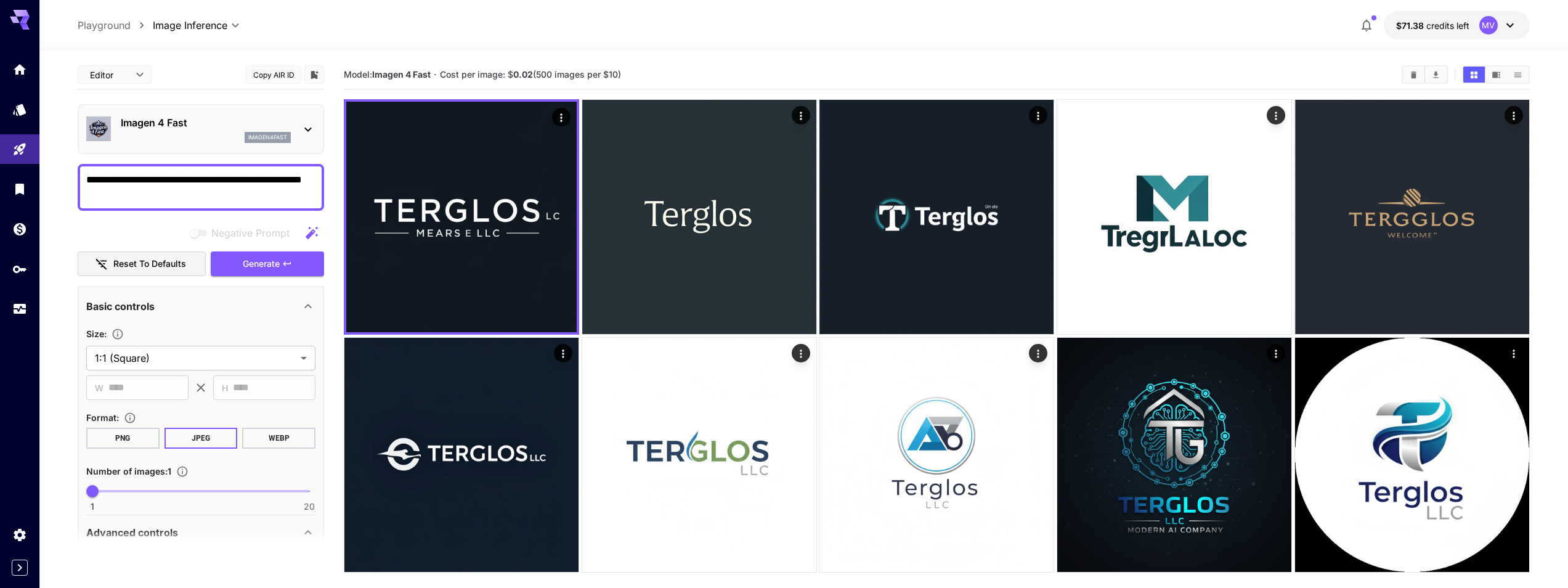
click at [212, 169] on div "**********" at bounding box center [201, 187] width 247 height 47
click at [210, 125] on p "Imagen 4 Fast" at bounding box center [205, 123] width 170 height 15
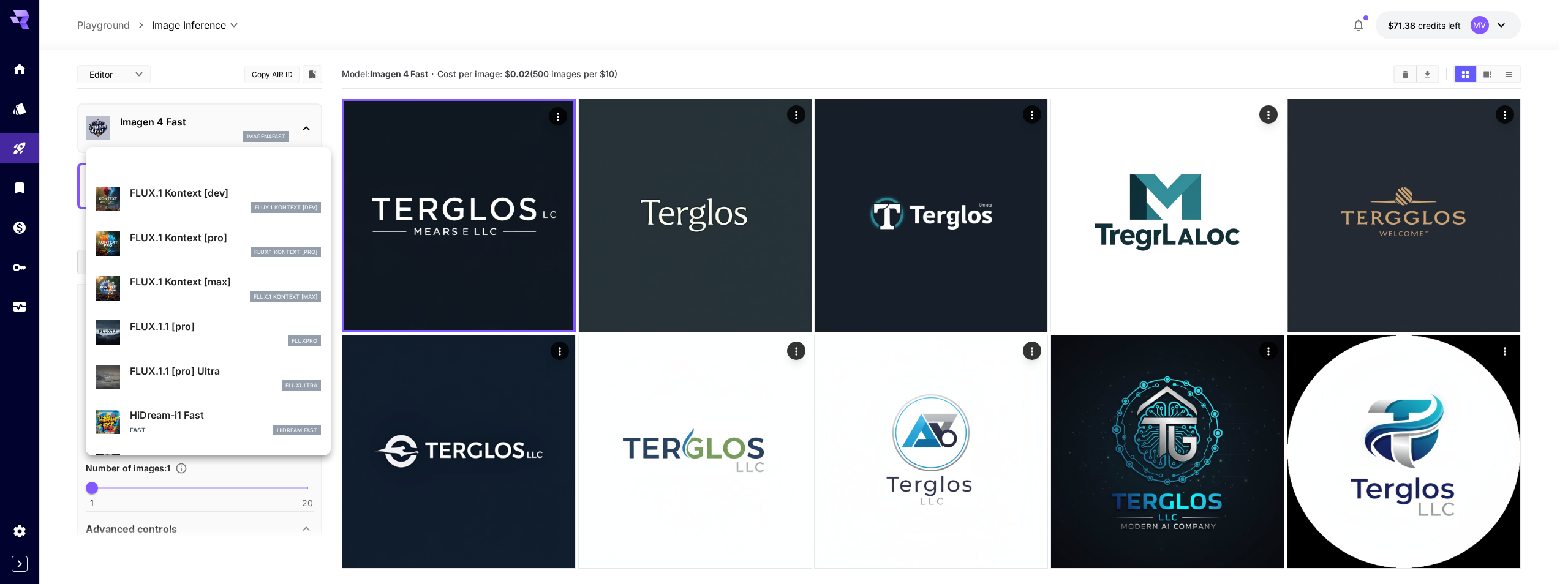
scroll to position [772, 0]
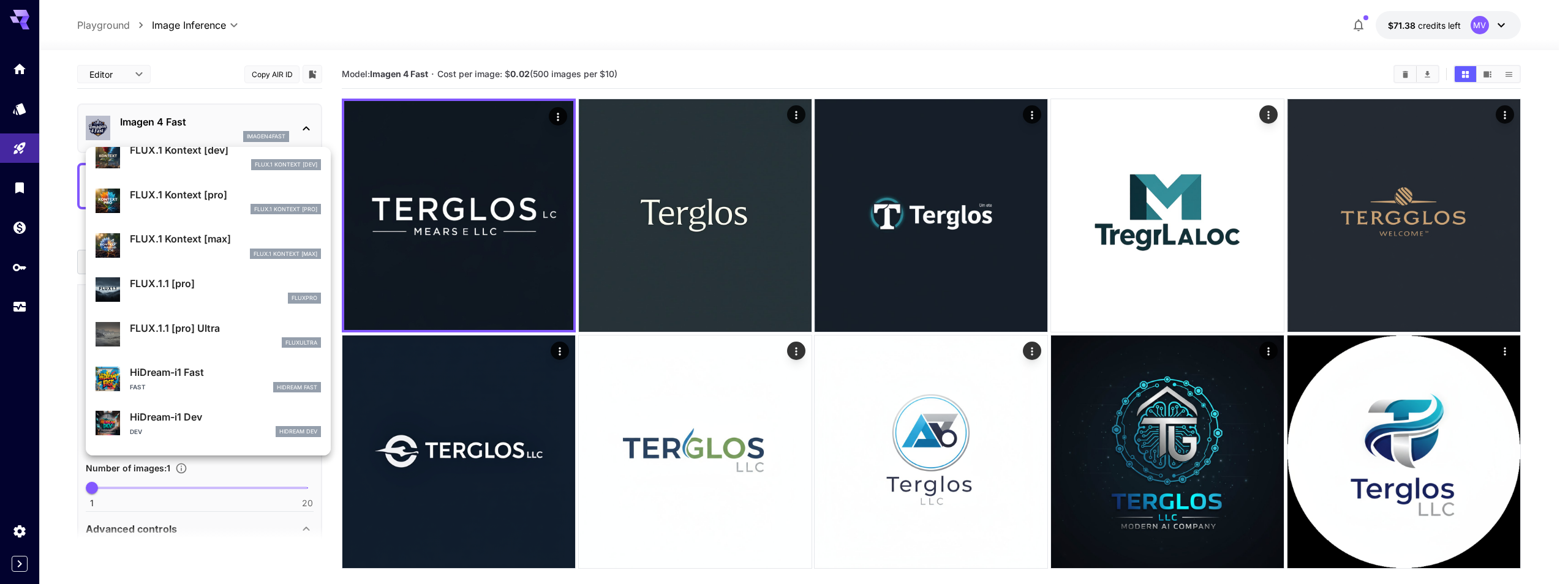
click at [175, 287] on p "FLUX.1.1 [pro]" at bounding box center [225, 283] width 191 height 15
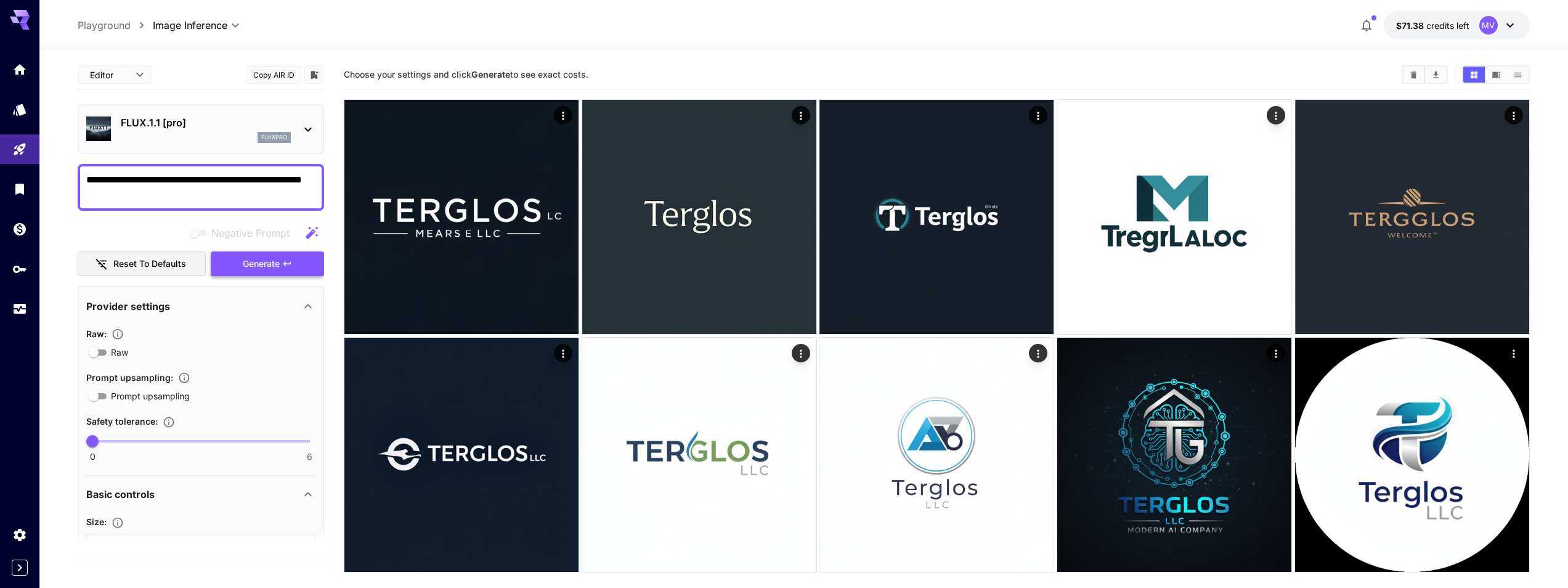
click at [258, 264] on span "Generate" at bounding box center [261, 263] width 37 height 15
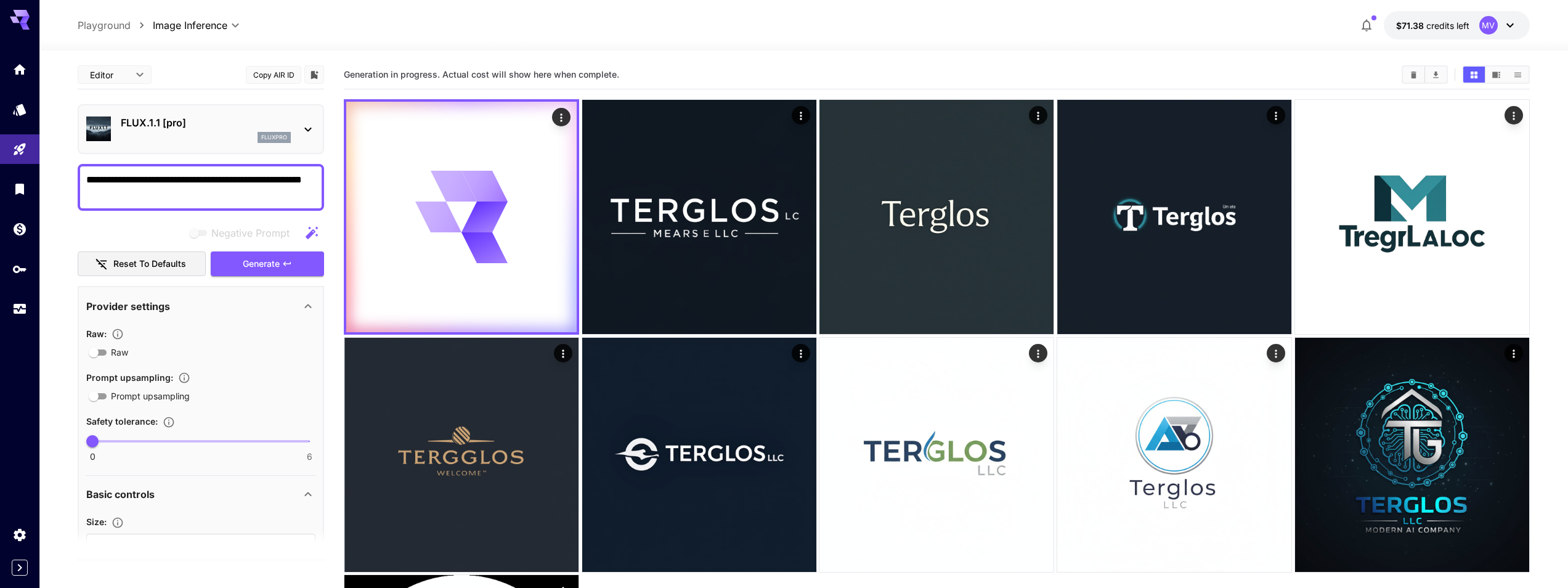
click at [166, 124] on p "FLUX.1.1 [pro]" at bounding box center [205, 123] width 170 height 15
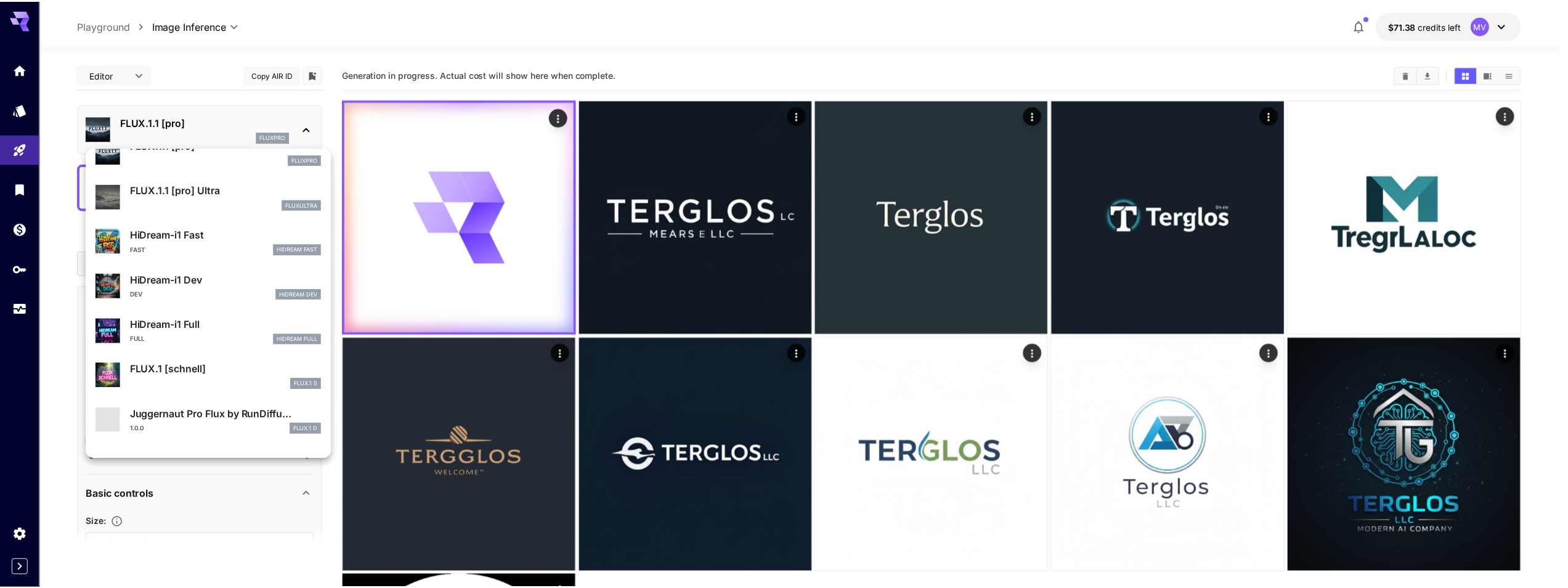
scroll to position [952, 0]
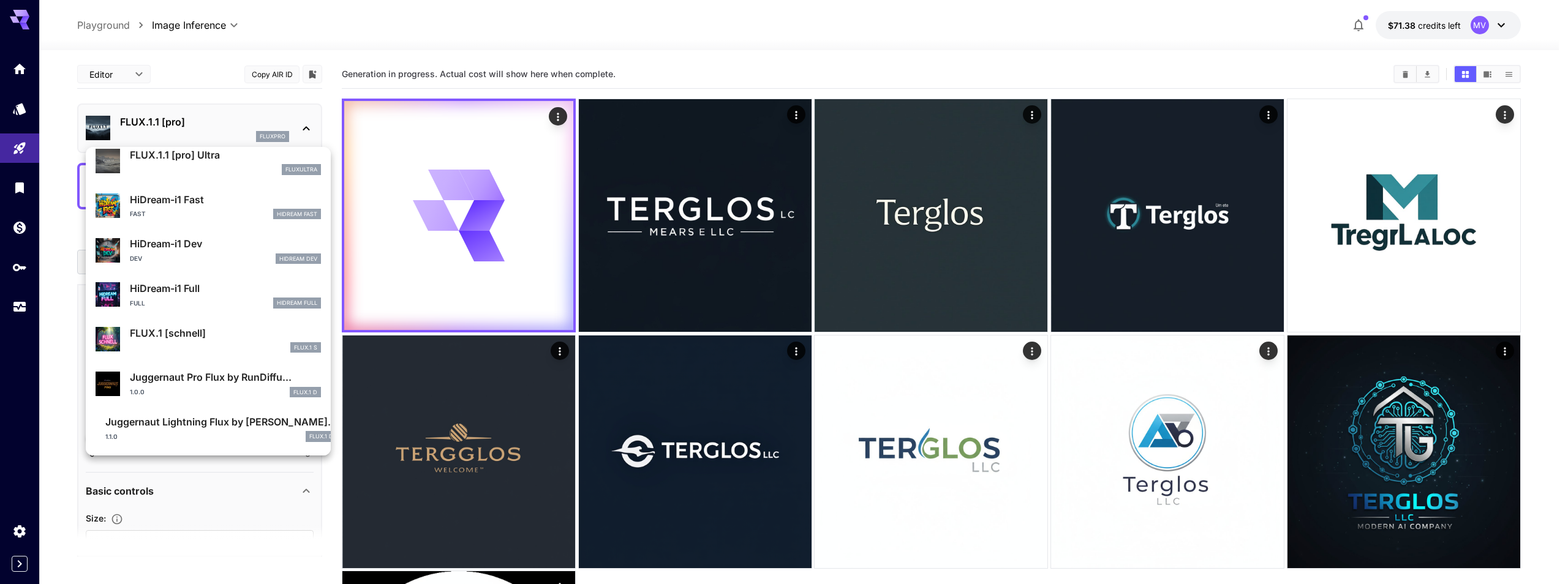
click at [713, 50] on div at bounding box center [784, 292] width 1568 height 584
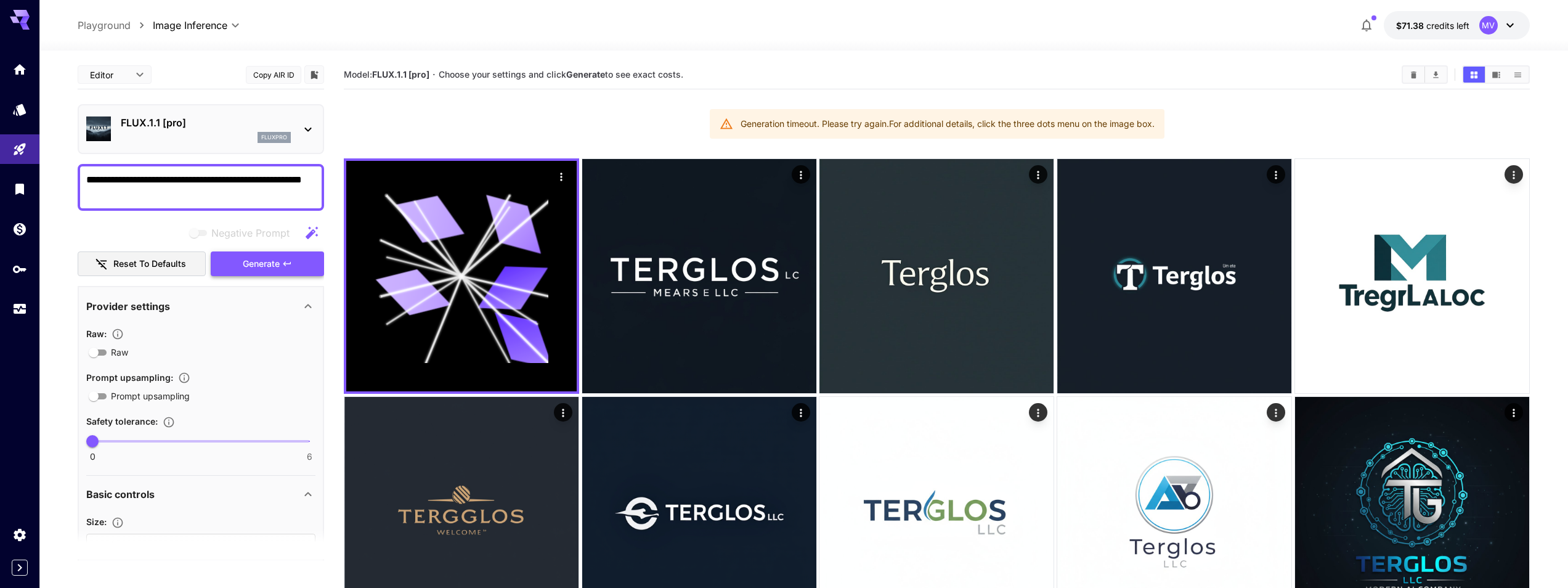
click at [251, 261] on span "Generate" at bounding box center [261, 263] width 37 height 15
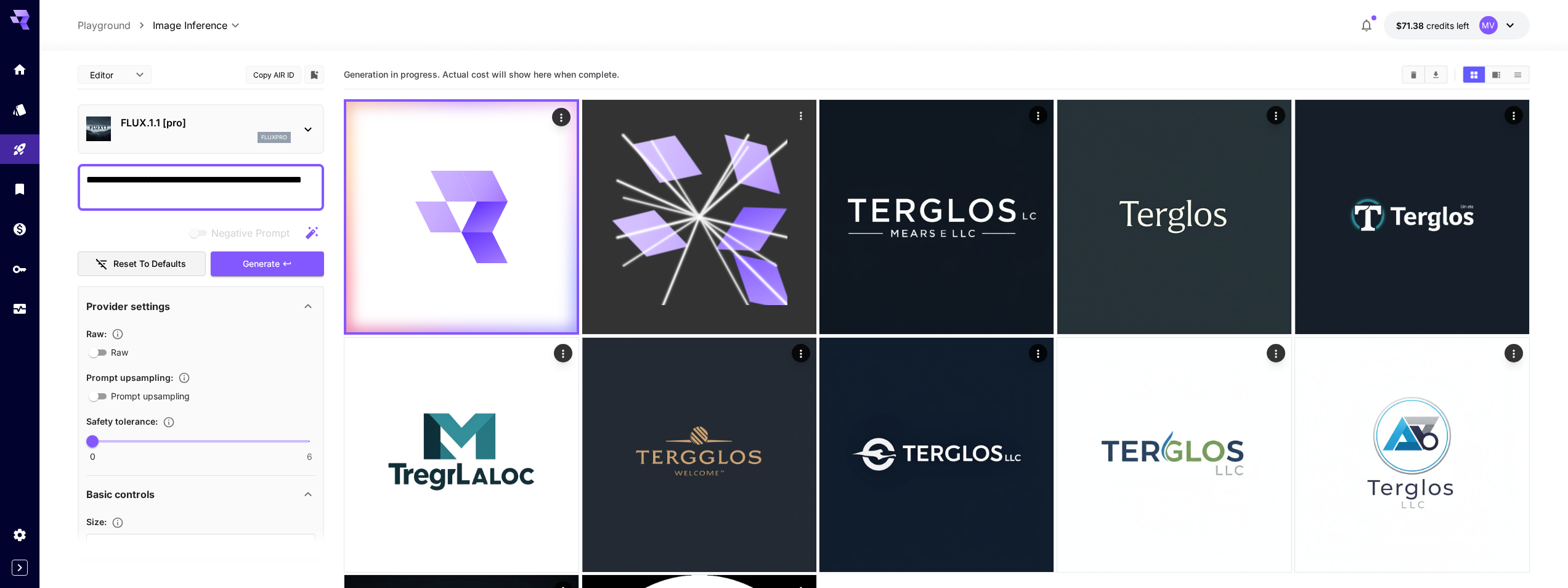
click at [702, 231] on icon at bounding box center [699, 217] width 176 height 176
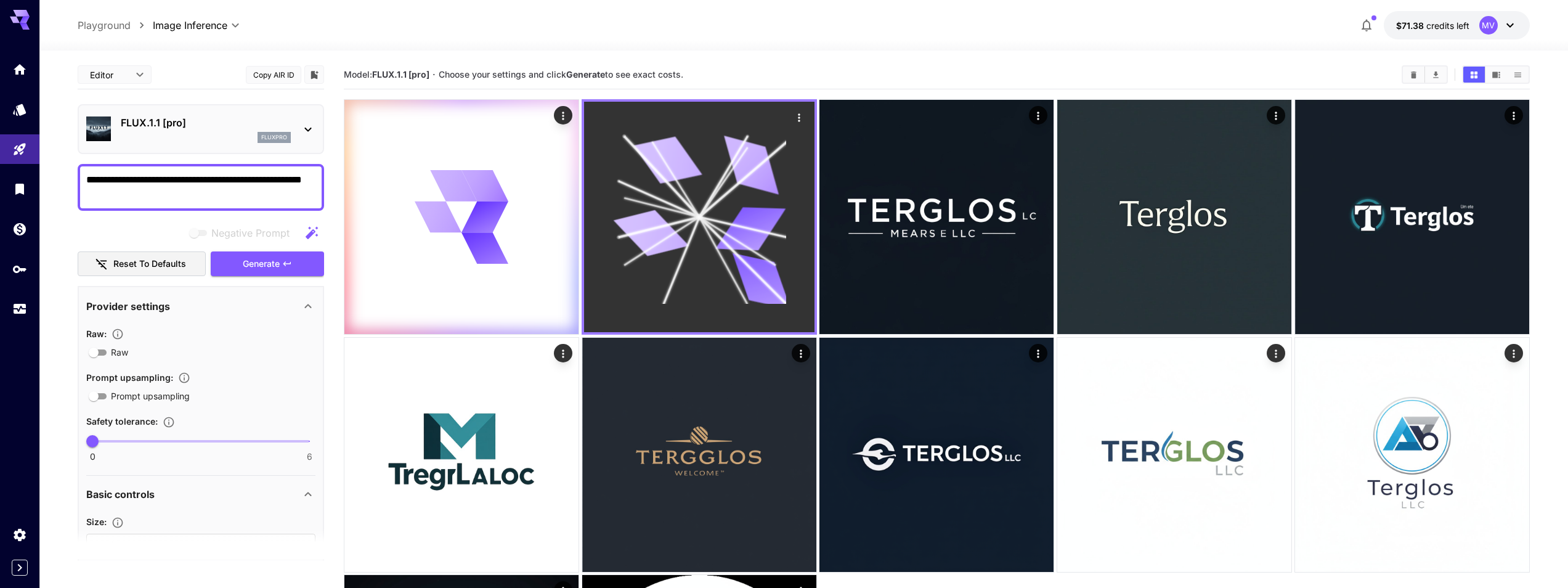
click at [707, 227] on icon at bounding box center [698, 217] width 173 height 173
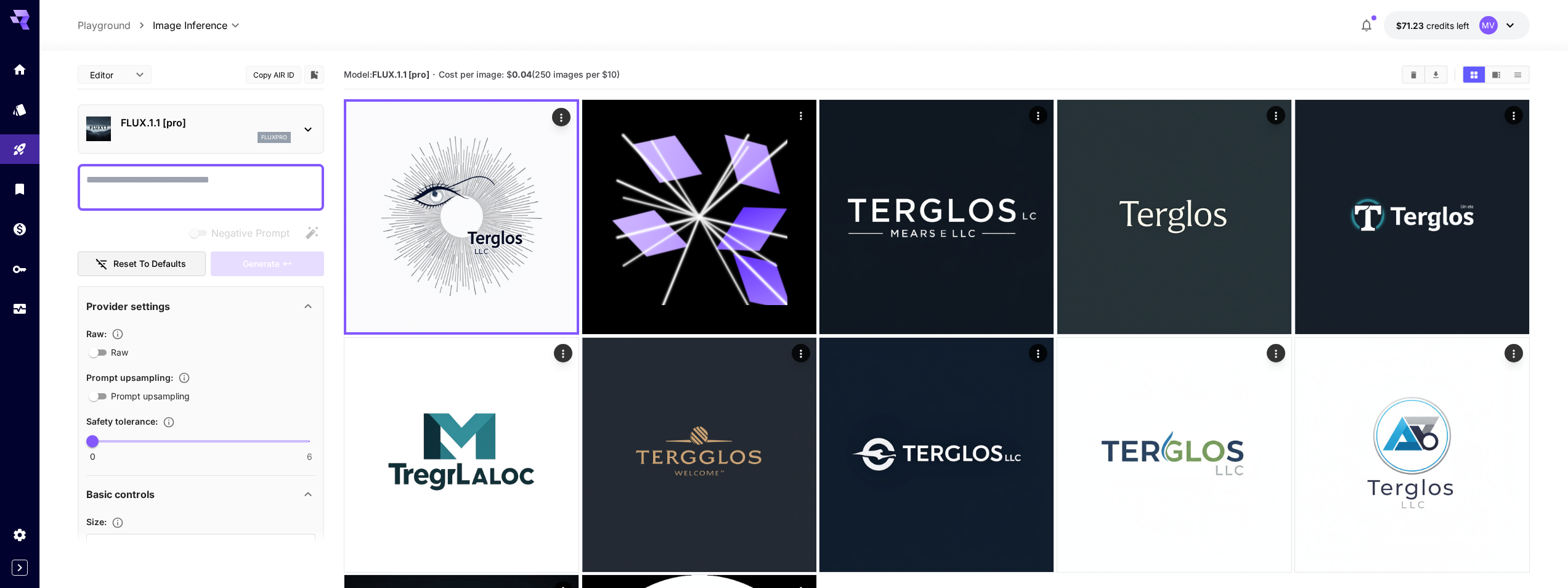
click at [210, 144] on div "FLUX.1.1 [pro] fluxpro" at bounding box center [201, 129] width 229 height 38
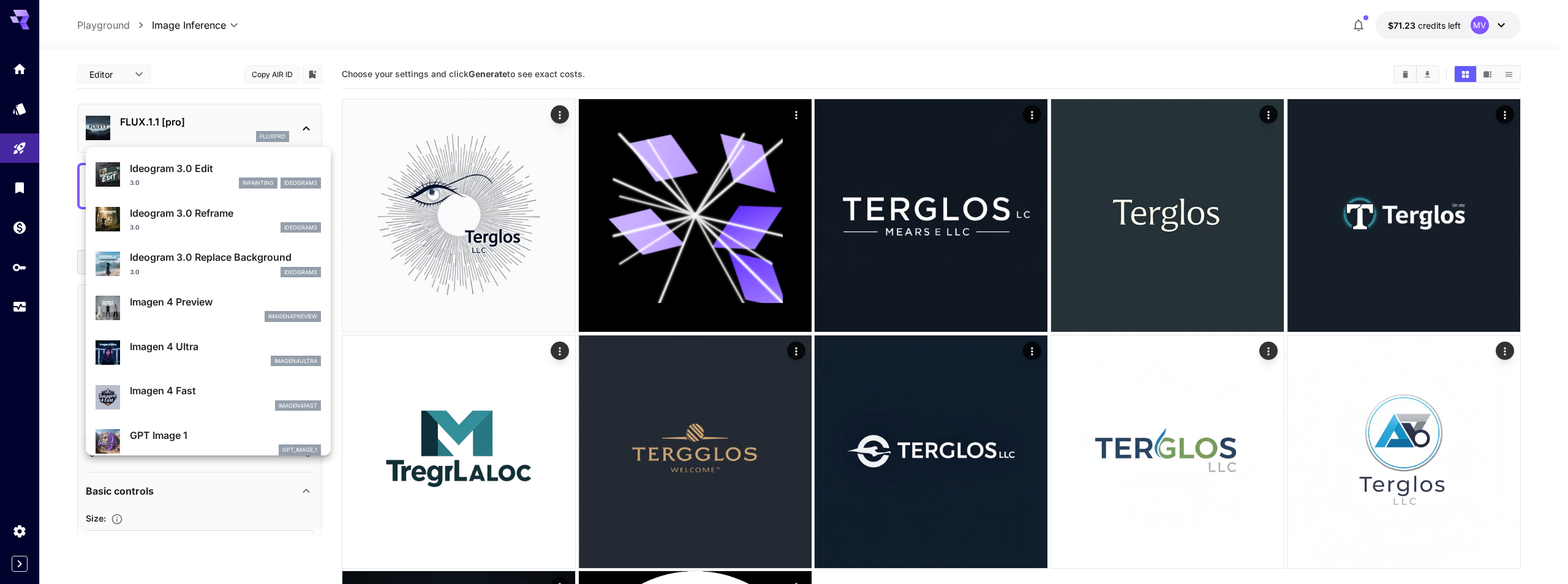
scroll to position [551, 0]
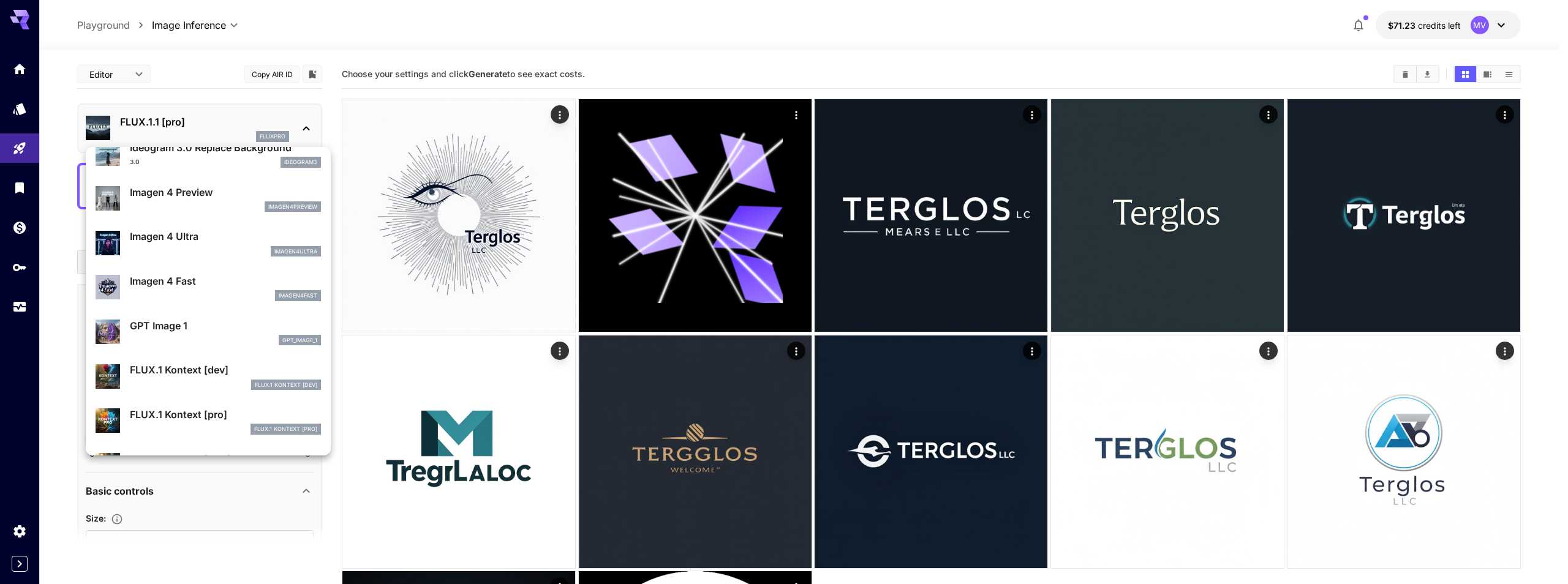
click at [793, 112] on div at bounding box center [784, 292] width 1568 height 584
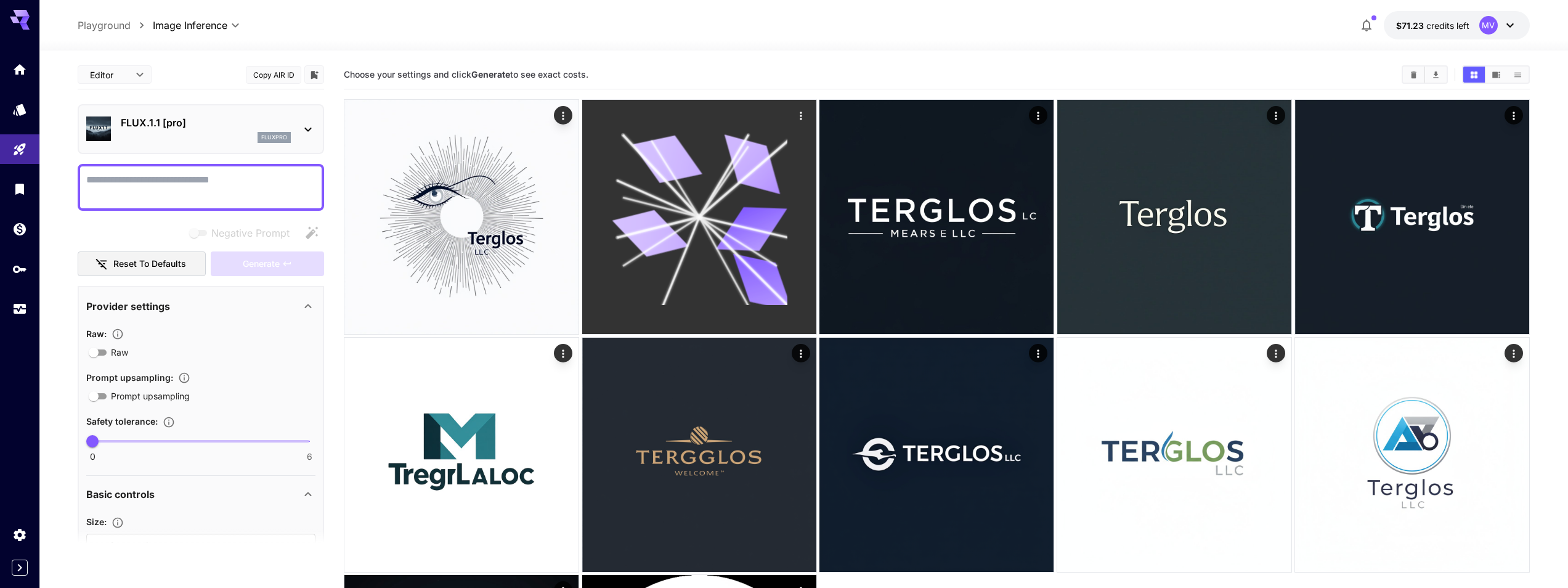
click at [803, 114] on icon "Actions" at bounding box center [800, 115] width 13 height 13
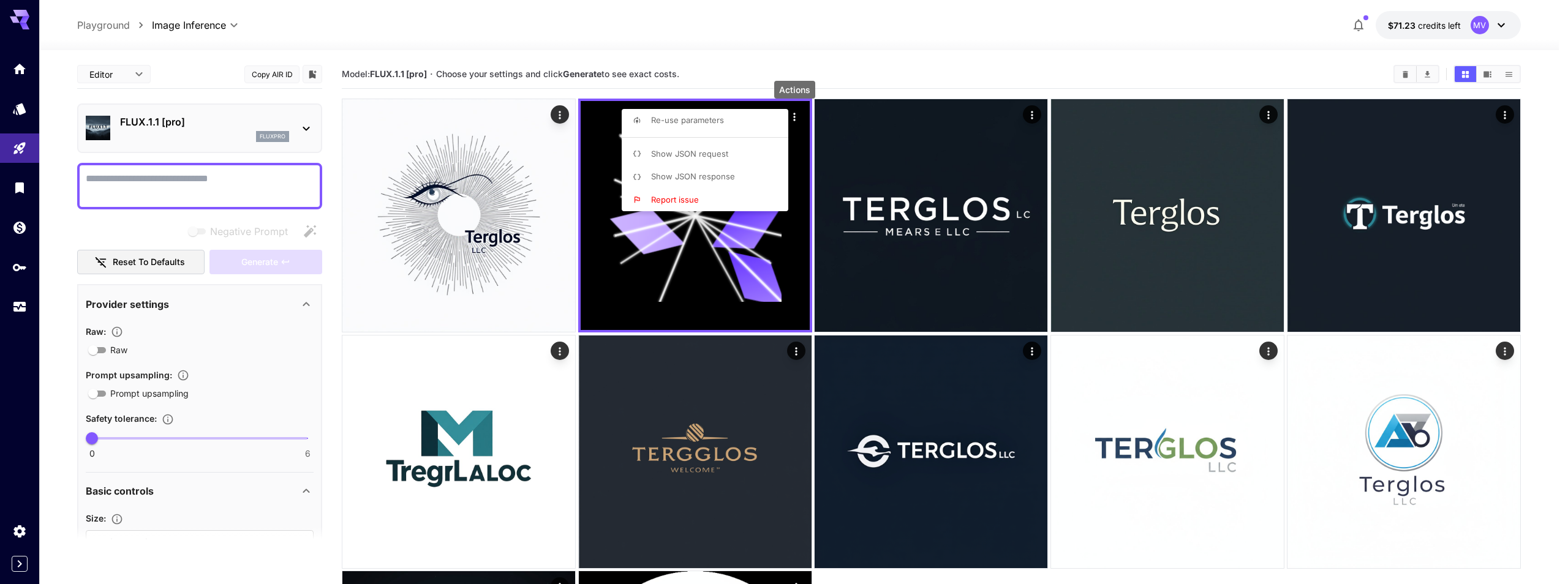
click at [1266, 353] on div at bounding box center [784, 292] width 1568 height 584
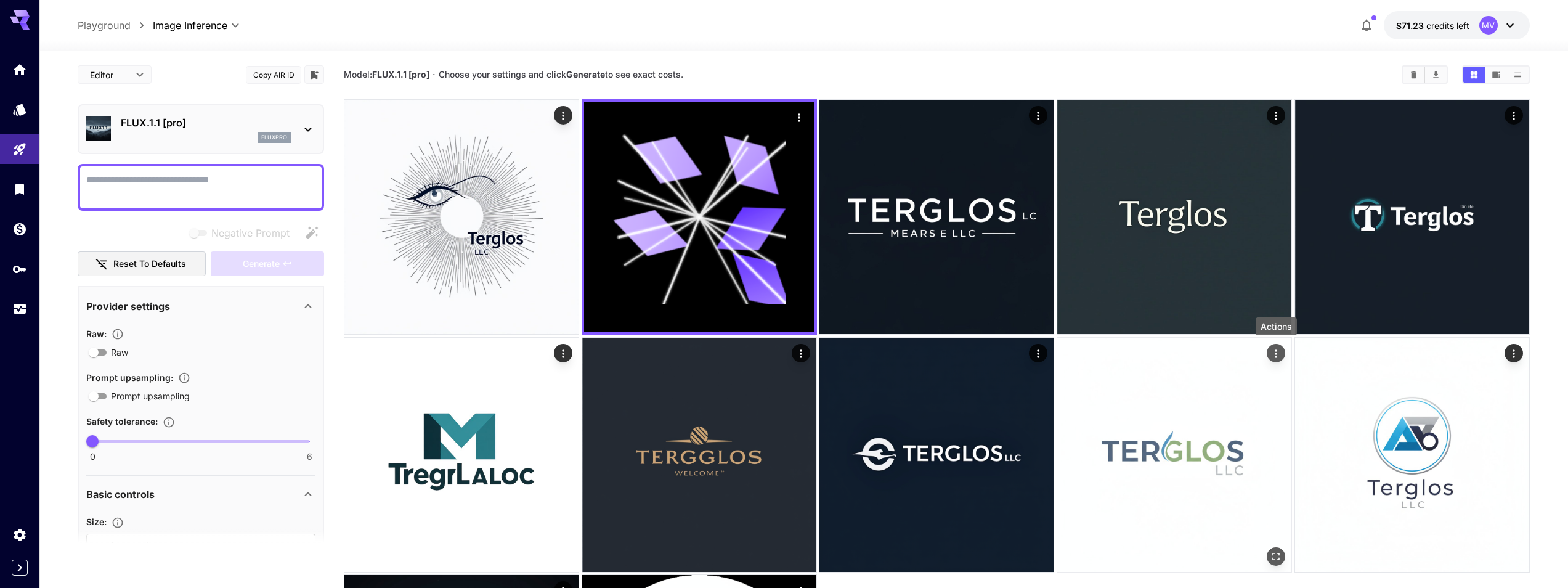
click at [1277, 350] on icon "Actions" at bounding box center [1275, 353] width 13 height 13
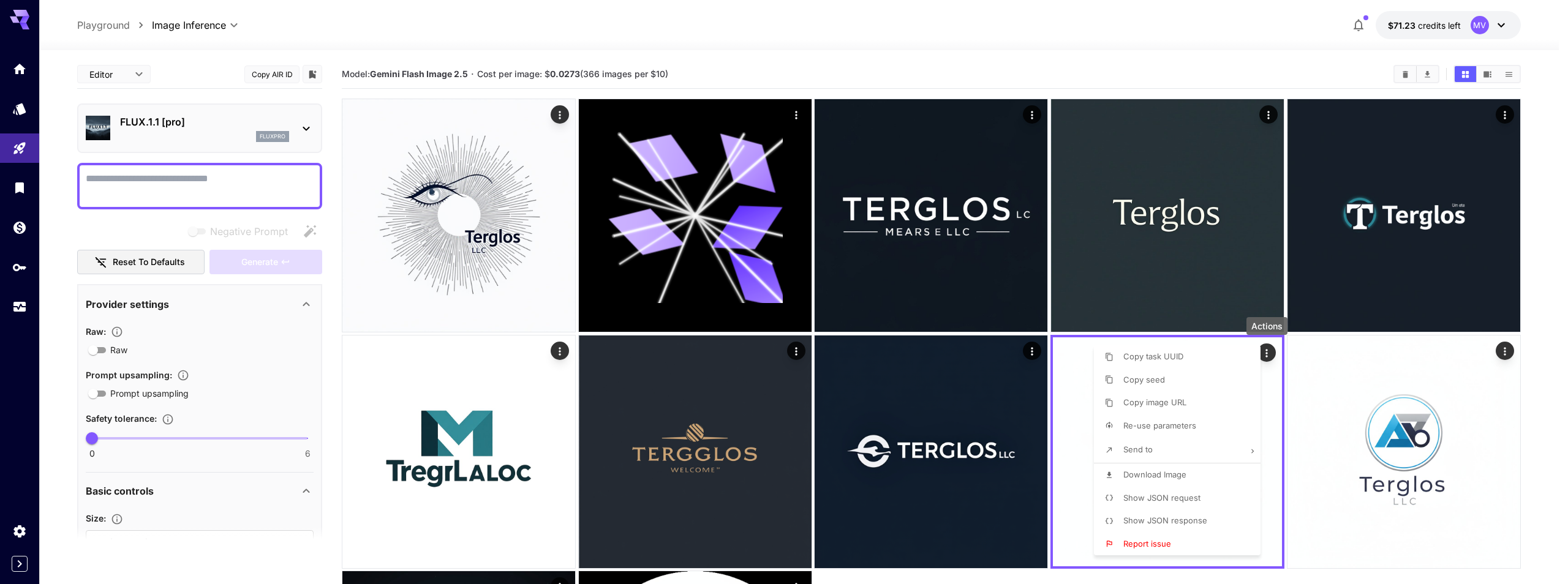
click at [1180, 495] on span "Show JSON request" at bounding box center [1161, 498] width 77 height 10
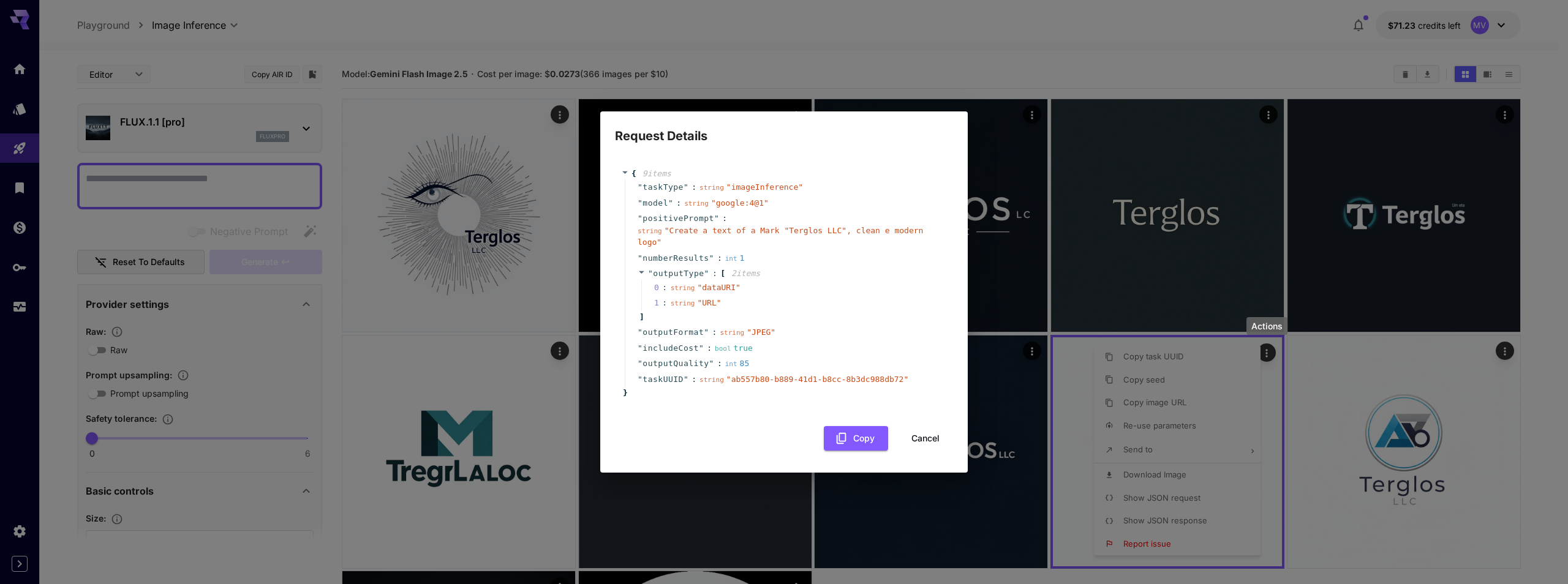
click at [120, 169] on div "Request Details { 9 item s " taskType " : string " imageInference " " model " :…" at bounding box center [784, 292] width 1568 height 584
click at [161, 122] on div "Request Details { 9 item s " taskType " : string " imageInference " " model " :…" at bounding box center [784, 292] width 1568 height 584
click at [918, 434] on button "Cancel" at bounding box center [925, 439] width 55 height 25
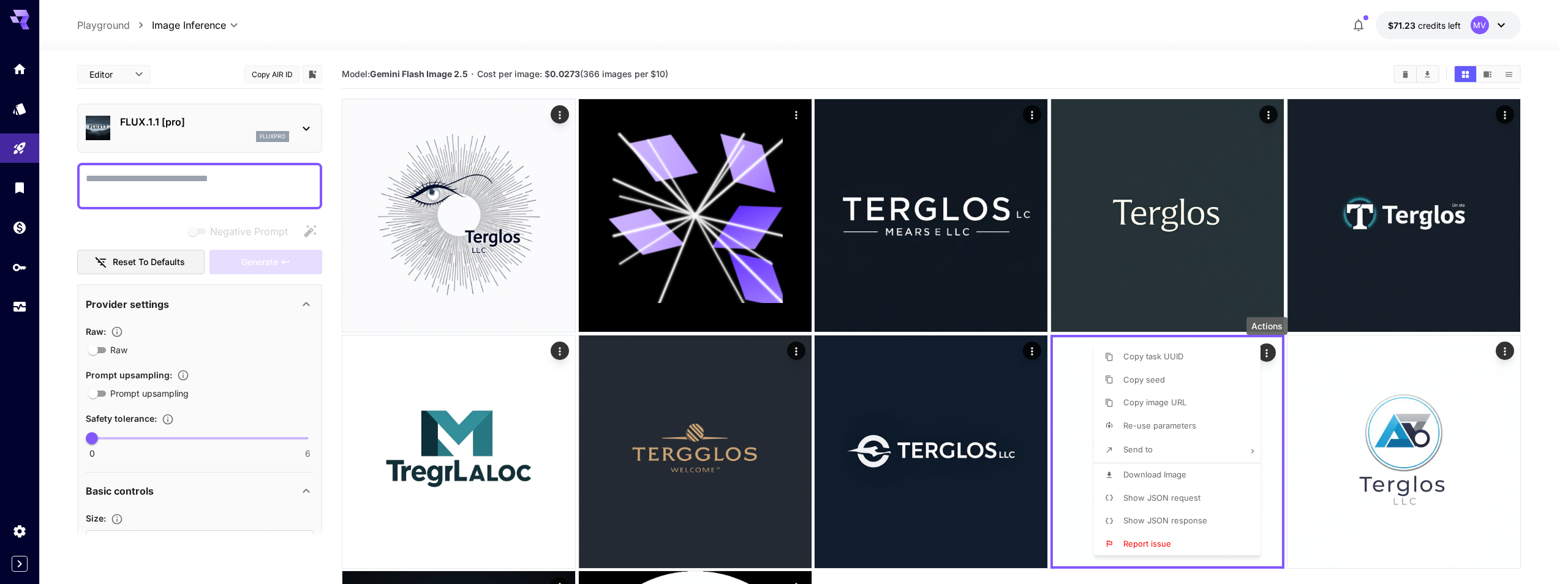
click at [222, 128] on div at bounding box center [784, 292] width 1568 height 584
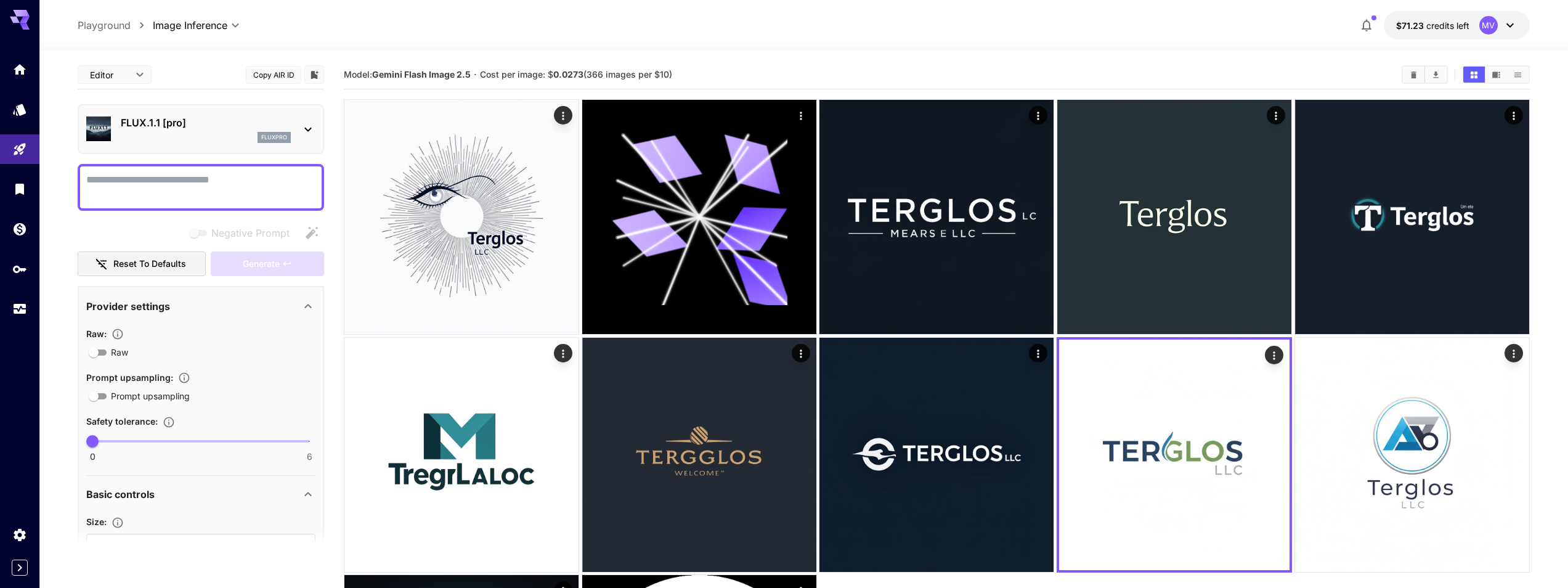
click at [219, 127] on p "FLUX.1.1 [pro]" at bounding box center [205, 123] width 170 height 15
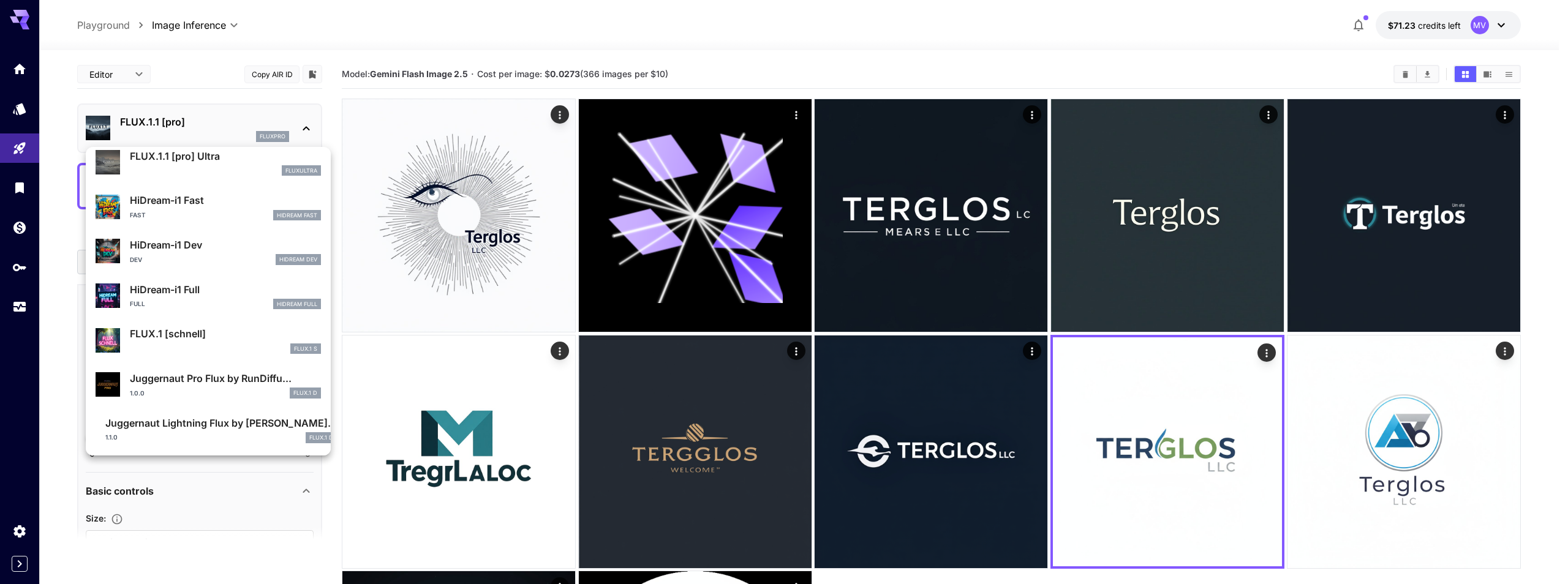
scroll to position [945, 0]
